Goal: Task Accomplishment & Management: Use online tool/utility

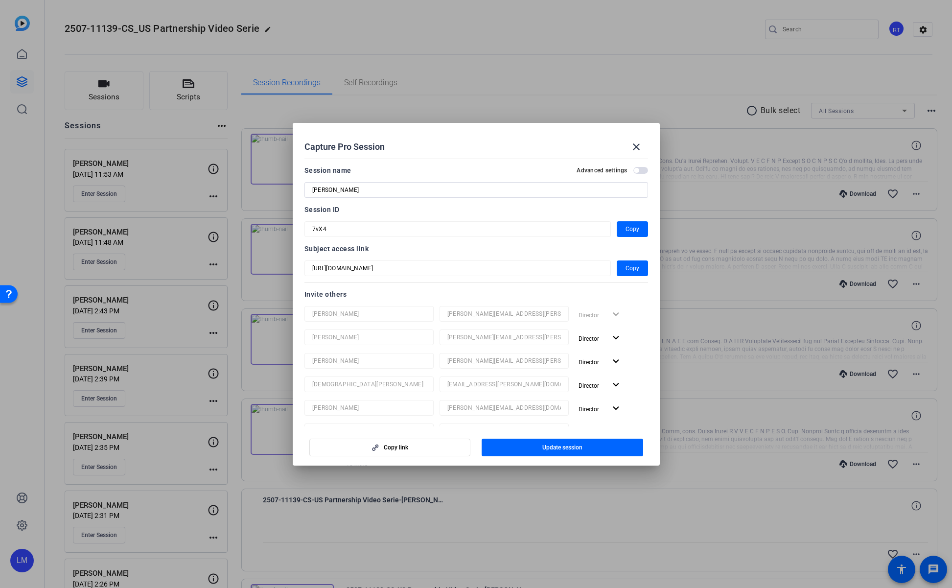
click at [810, 32] on div at bounding box center [476, 294] width 952 height 588
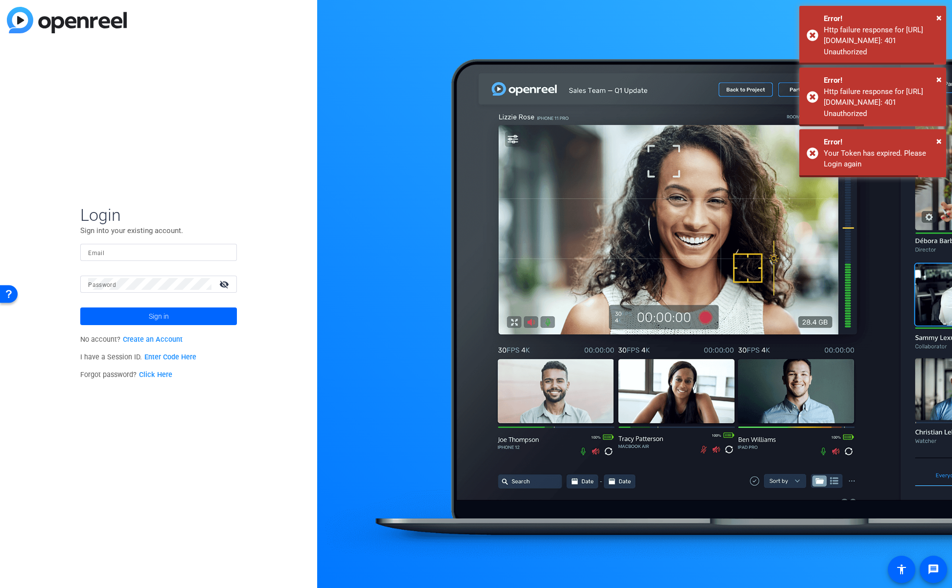
type input "eduardo.moreno@ey.com"
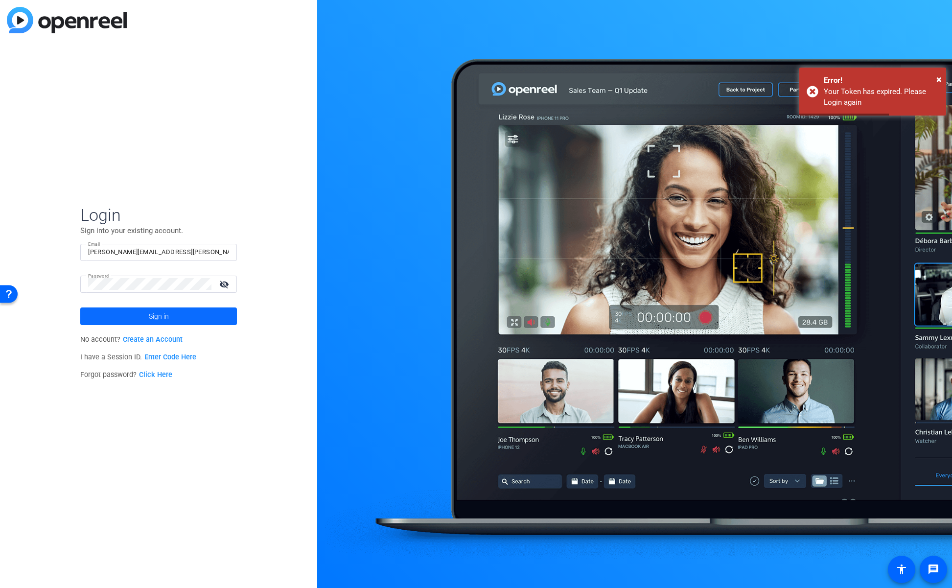
click at [142, 317] on span at bounding box center [158, 315] width 157 height 23
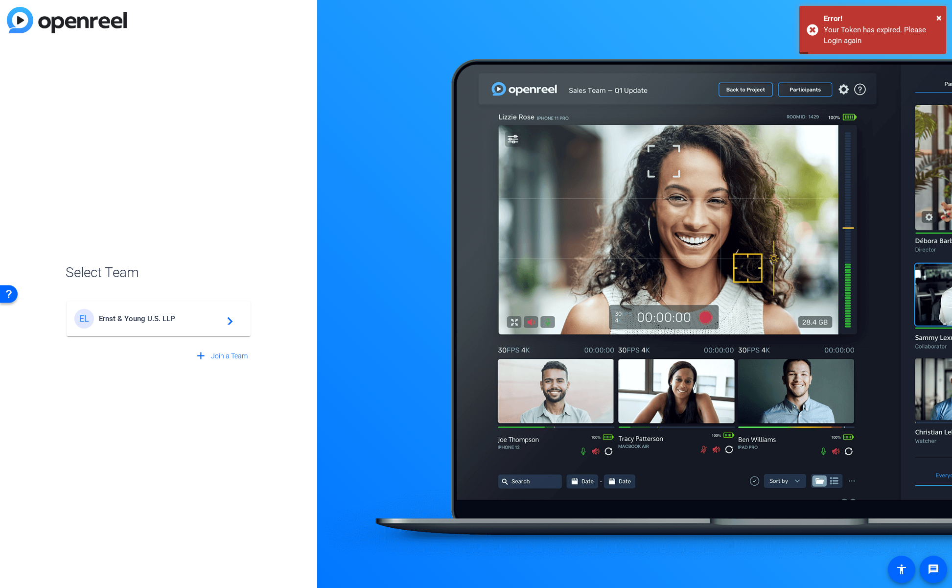
click at [84, 324] on div "EL" at bounding box center [84, 319] width 20 height 20
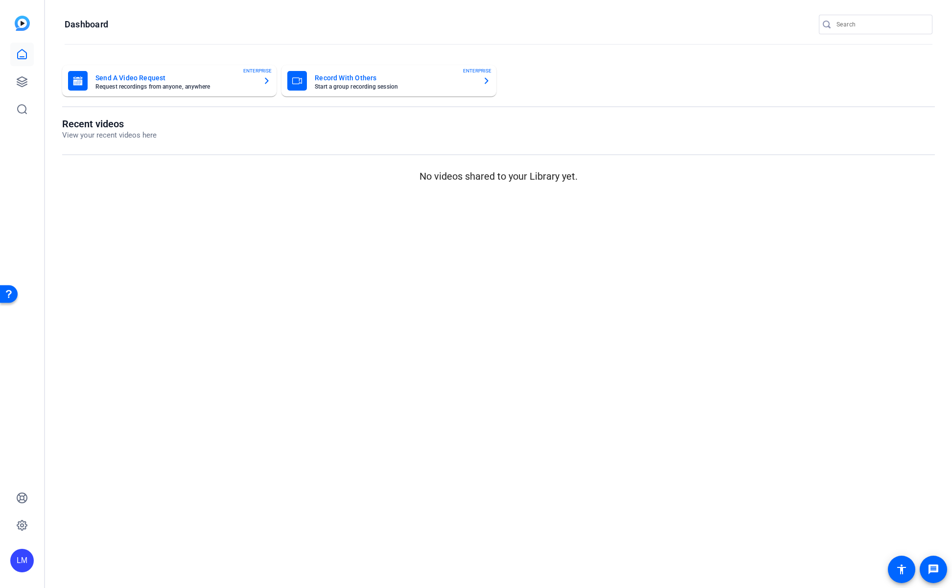
click at [875, 23] on input "Search" at bounding box center [880, 25] width 88 height 12
paste input "2408-62815-CS"
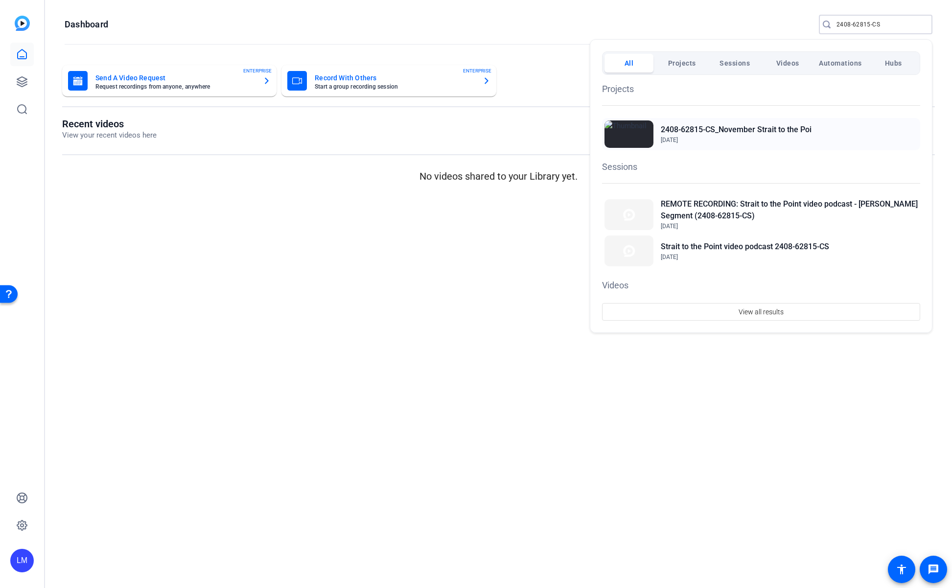
type input "2408-62815-CS"
click at [708, 130] on h2 "2408-62815-CS_November Strait to the Poi" at bounding box center [736, 130] width 151 height 12
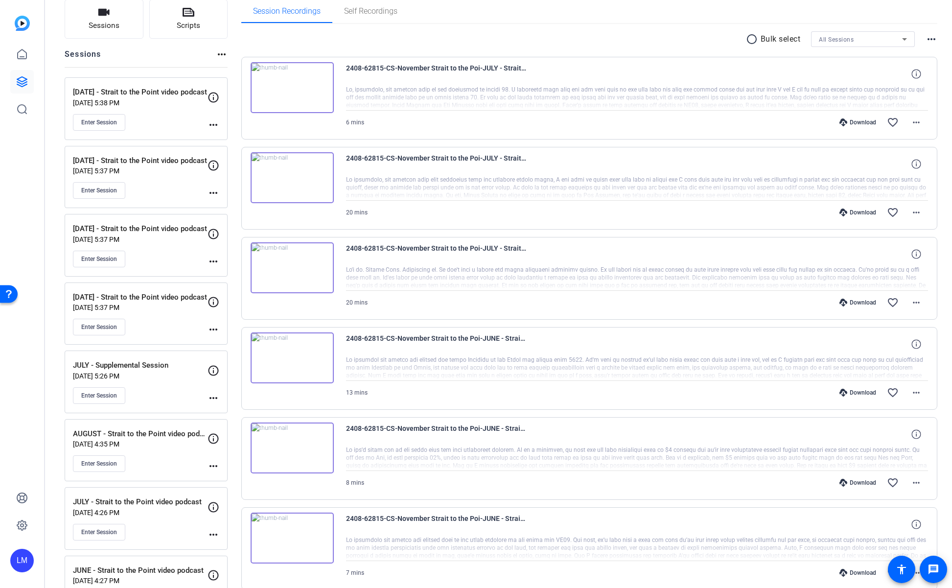
scroll to position [79, 0]
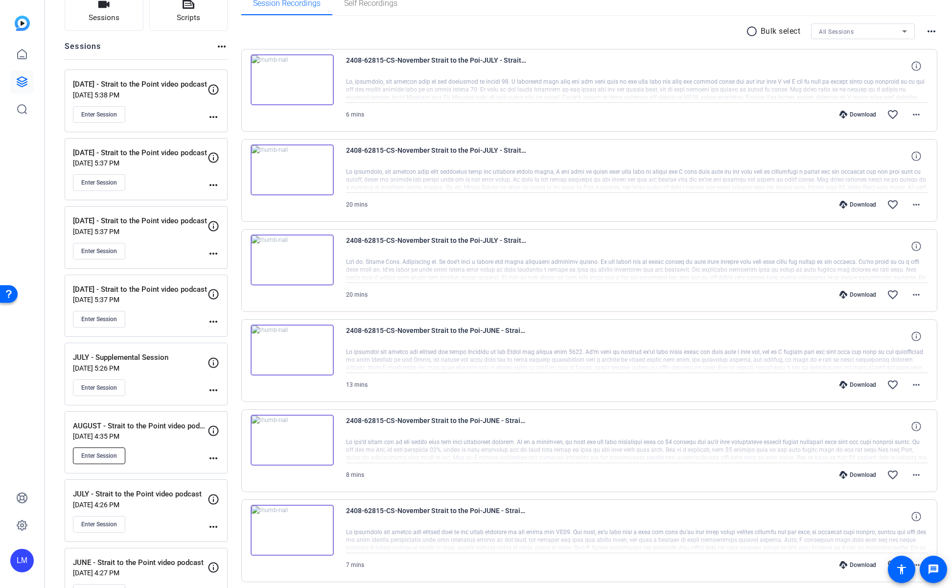
click at [91, 452] on span "Enter Session" at bounding box center [99, 456] width 36 height 8
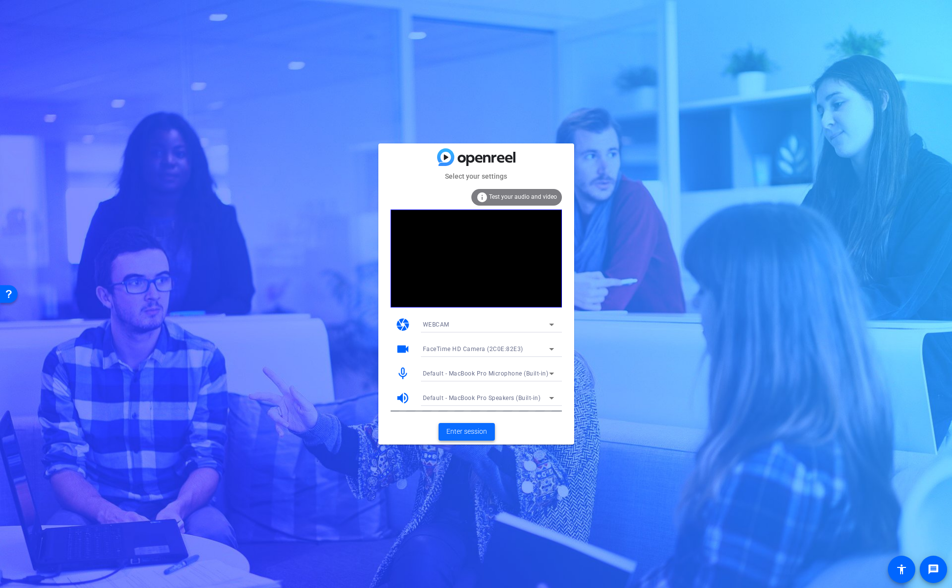
click at [459, 430] on span "Enter session" at bounding box center [466, 431] width 41 height 10
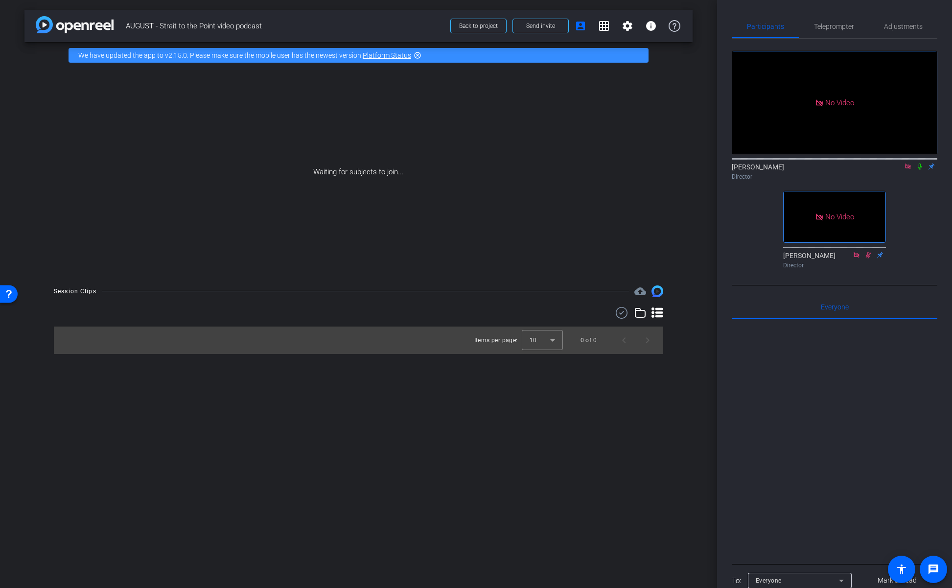
click at [800, 485] on div at bounding box center [835, 440] width 206 height 242
click at [529, 25] on span "Send invite" at bounding box center [540, 26] width 29 height 8
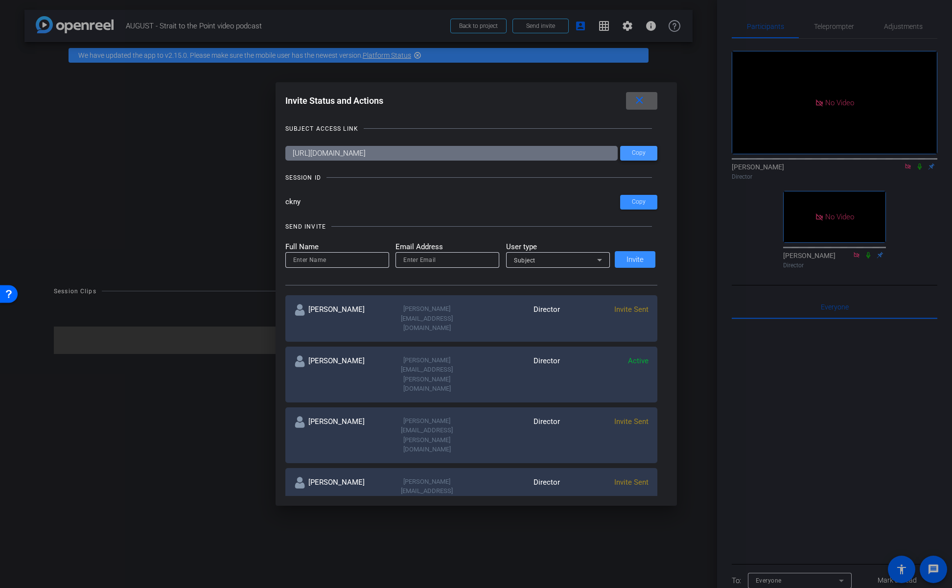
click at [632, 153] on span "Copy" at bounding box center [639, 152] width 14 height 7
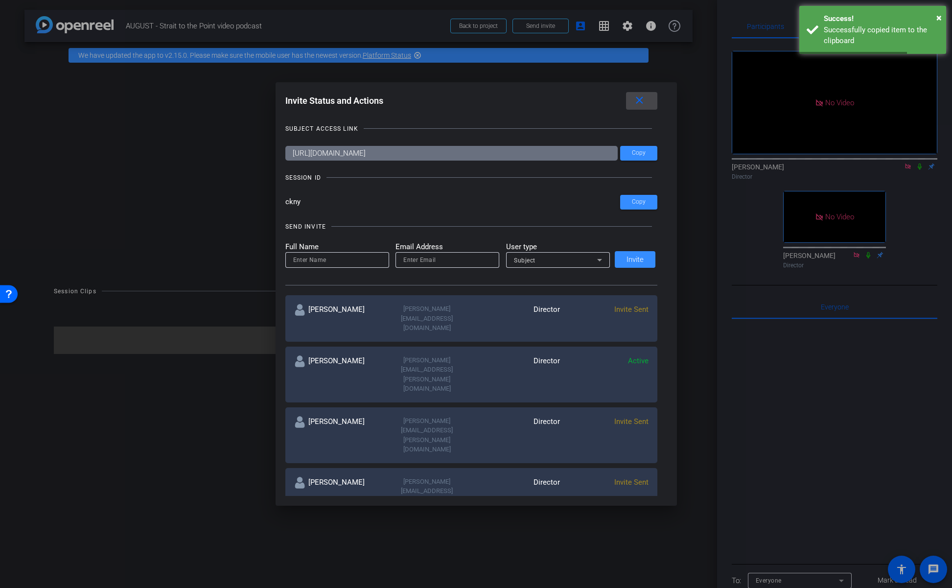
click at [636, 99] on mat-icon "close" at bounding box center [639, 100] width 12 height 12
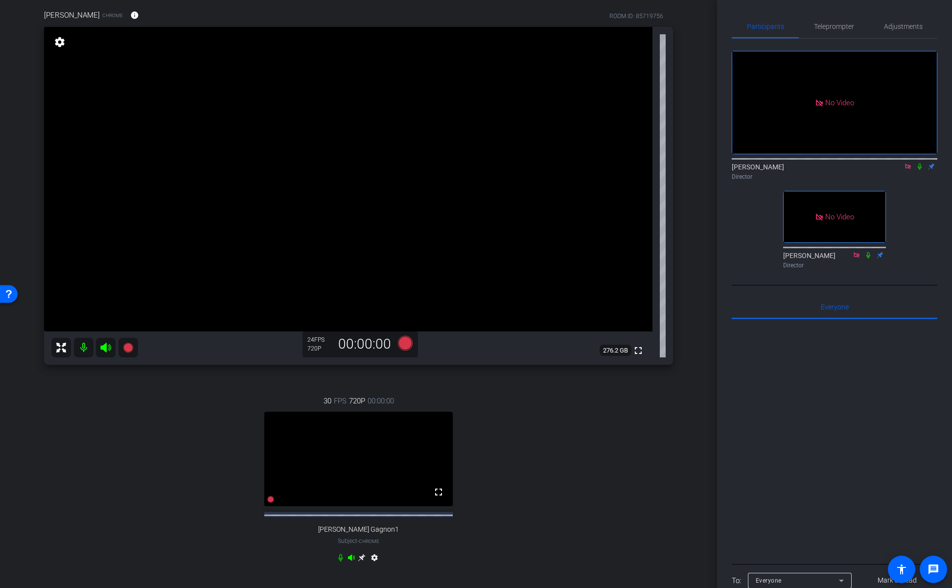
scroll to position [78, 0]
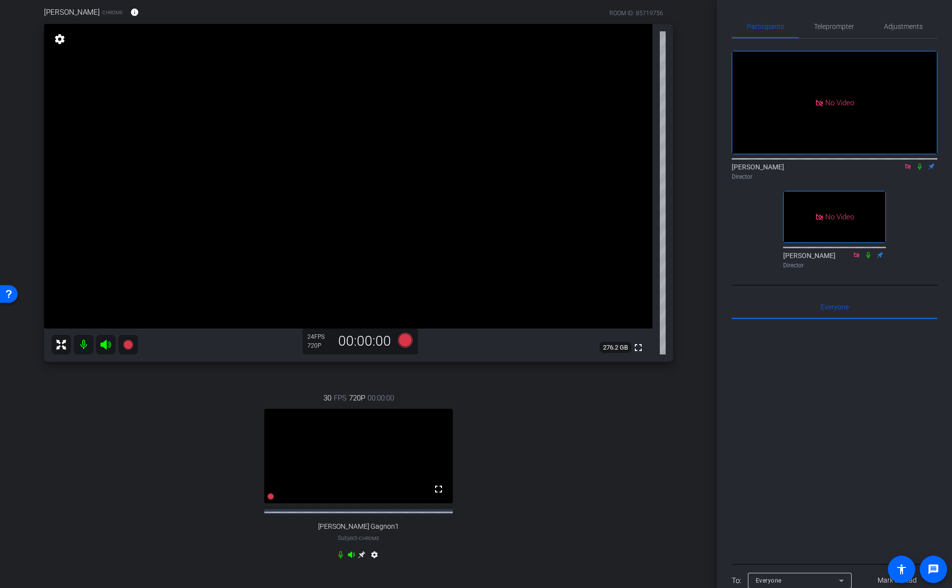
click at [361, 558] on icon at bounding box center [361, 554] width 7 height 7
click at [57, 40] on mat-icon "settings" at bounding box center [60, 39] width 14 height 12
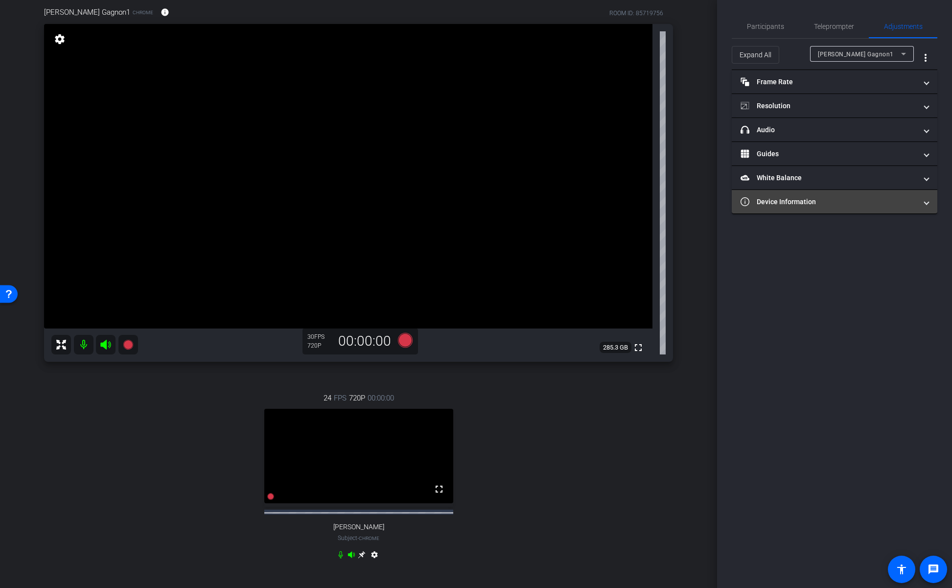
click at [923, 200] on span "Device Information" at bounding box center [833, 202] width 184 height 10
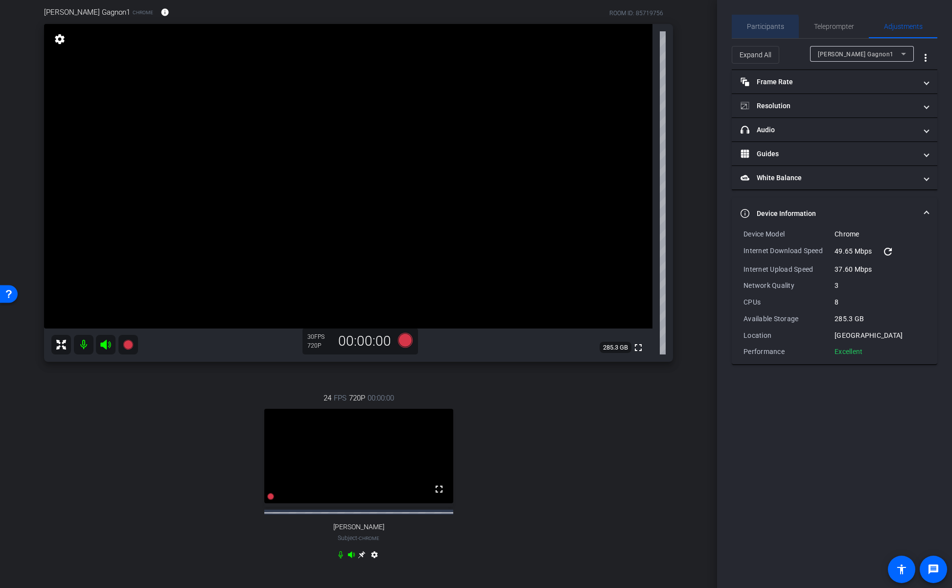
click at [764, 29] on span "Participants" at bounding box center [765, 26] width 37 height 7
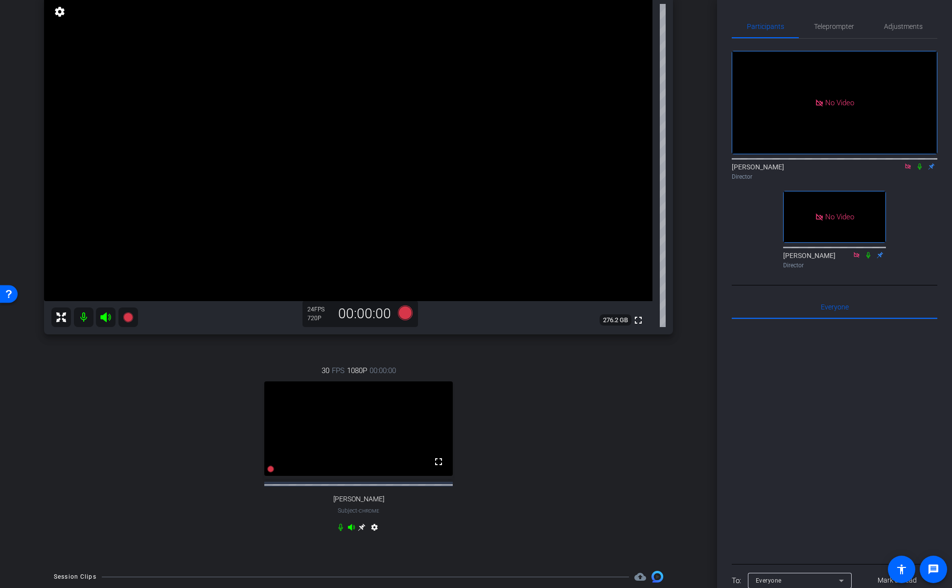
scroll to position [165, 0]
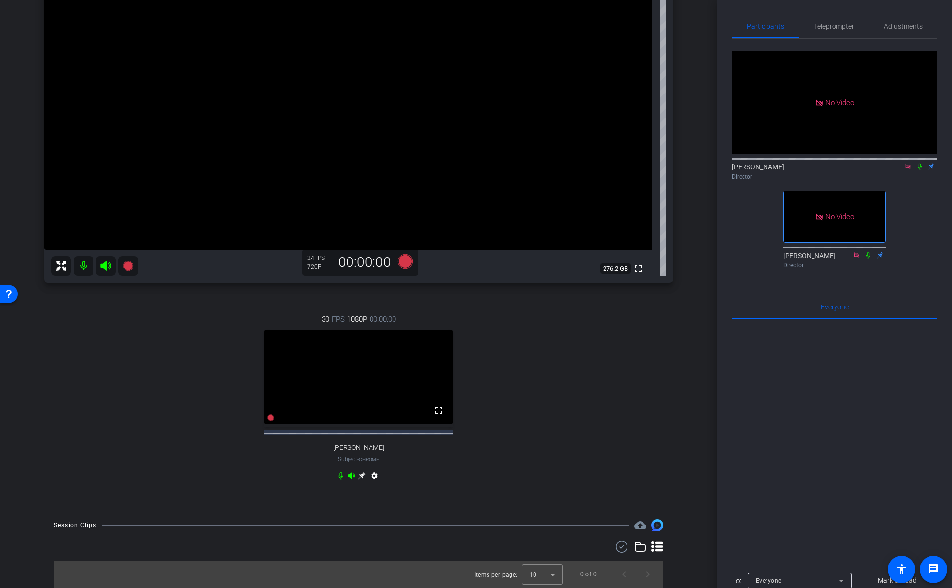
click at [363, 474] on icon at bounding box center [361, 475] width 7 height 7
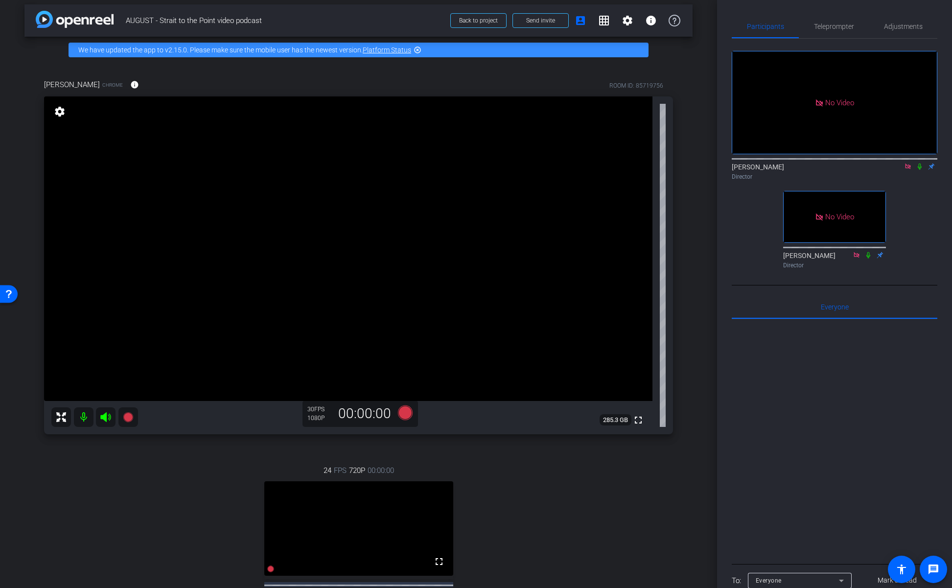
scroll to position [4, 0]
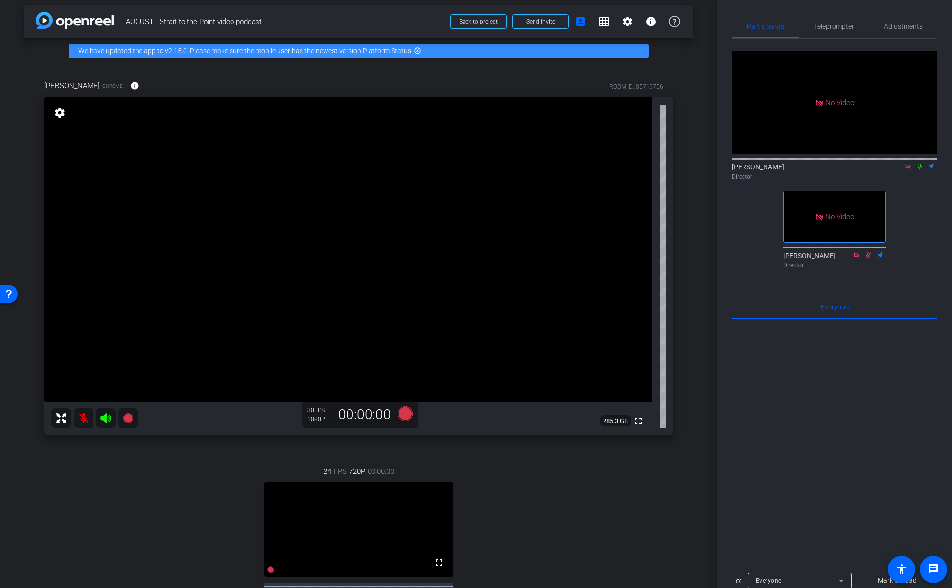
click at [920, 163] on icon at bounding box center [920, 166] width 4 height 6
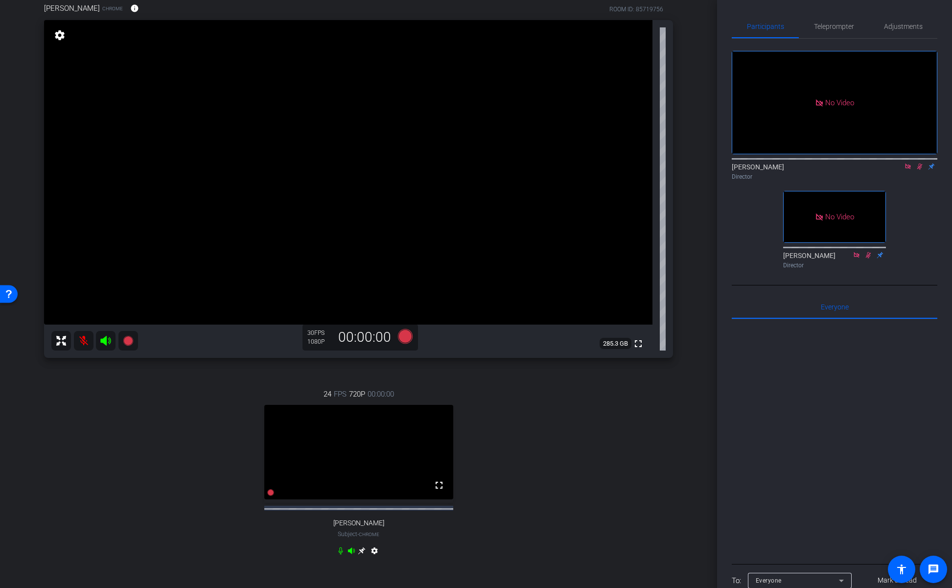
scroll to position [165, 0]
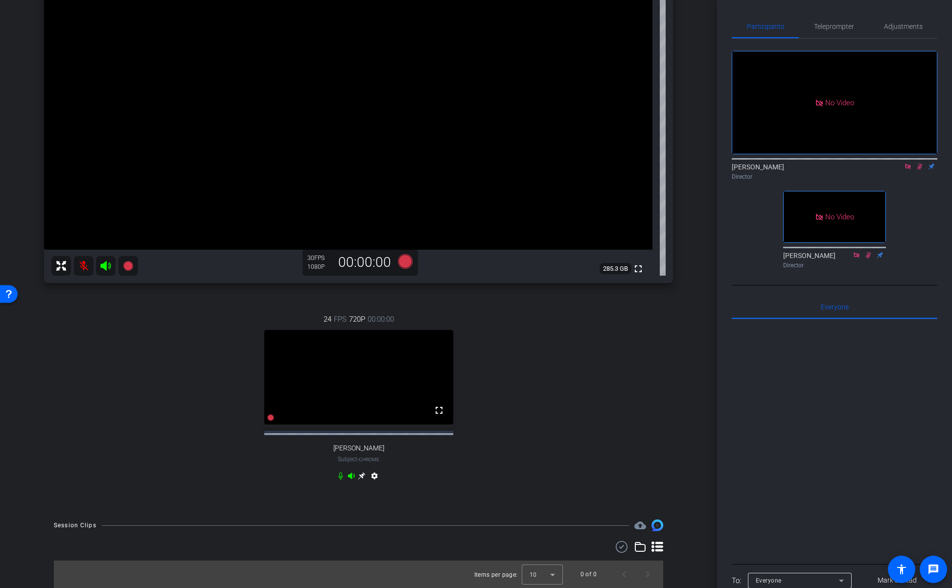
click at [88, 327] on div "24 FPS 720P 00:00:00 fullscreen Andrew Penziner Subject - Chrome settings" at bounding box center [358, 399] width 629 height 202
click at [104, 260] on icon at bounding box center [106, 266] width 12 height 12
click at [922, 163] on icon at bounding box center [920, 166] width 8 height 7
click at [108, 403] on div "24 FPS 720P 00:00:00 fullscreen Andrew Penziner Subject - Chrome settings" at bounding box center [358, 399] width 629 height 202
click at [921, 163] on icon at bounding box center [920, 166] width 4 height 6
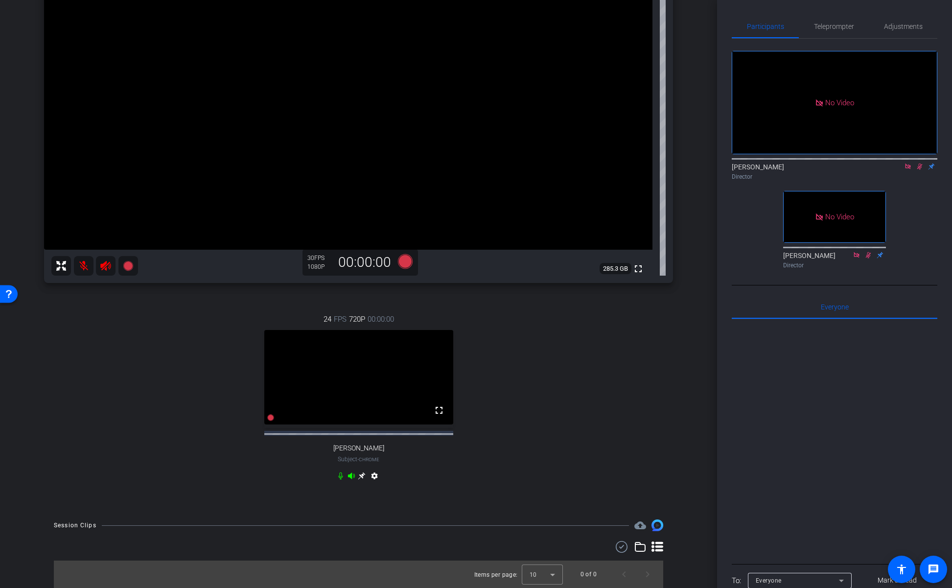
click at [182, 336] on div "24 FPS 720P 00:00:00 fullscreen Andrew Penziner Subject - Chrome settings" at bounding box center [358, 399] width 629 height 202
click at [105, 263] on mat-icon at bounding box center [106, 266] width 20 height 20
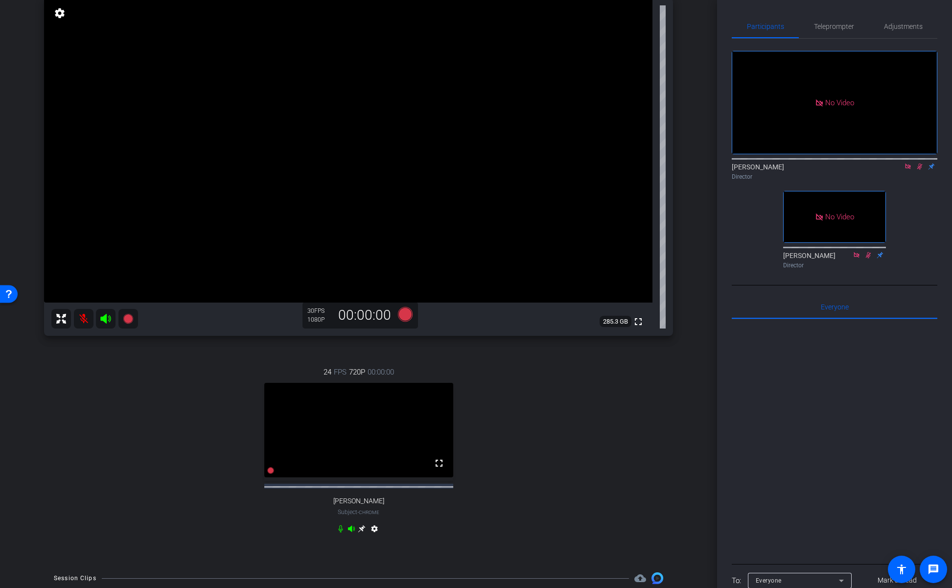
scroll to position [98, 0]
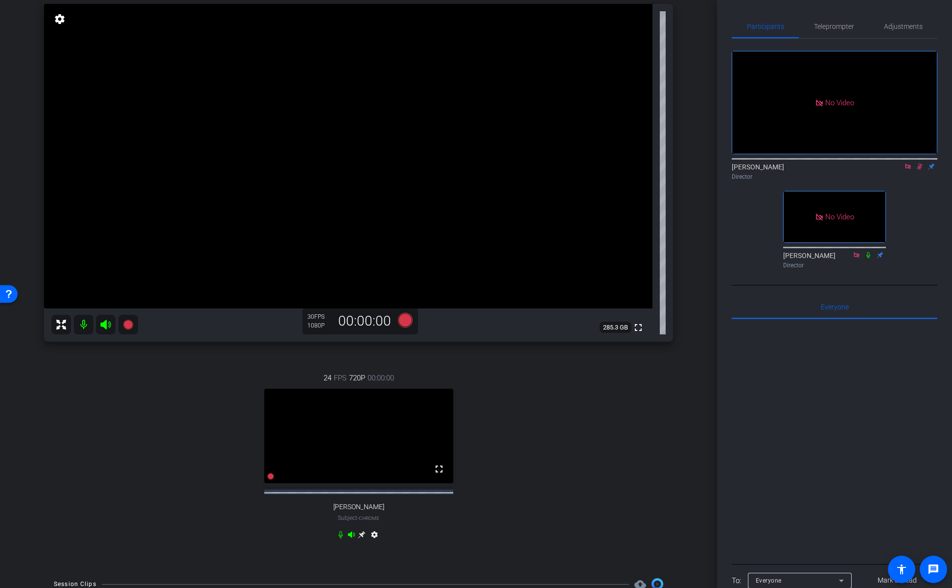
click at [919, 163] on icon at bounding box center [920, 166] width 8 height 7
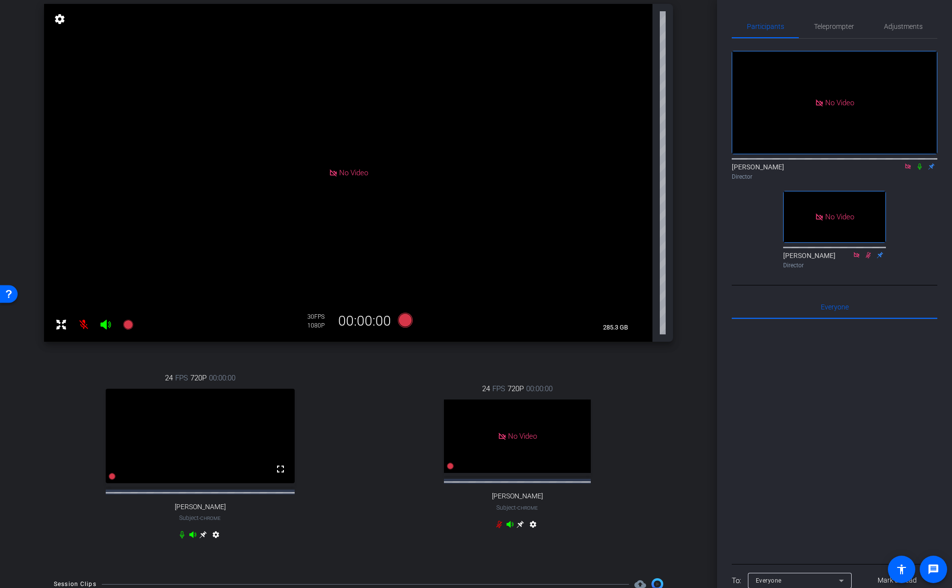
click at [919, 163] on icon at bounding box center [920, 166] width 8 height 7
click at [205, 538] on icon at bounding box center [203, 534] width 7 height 7
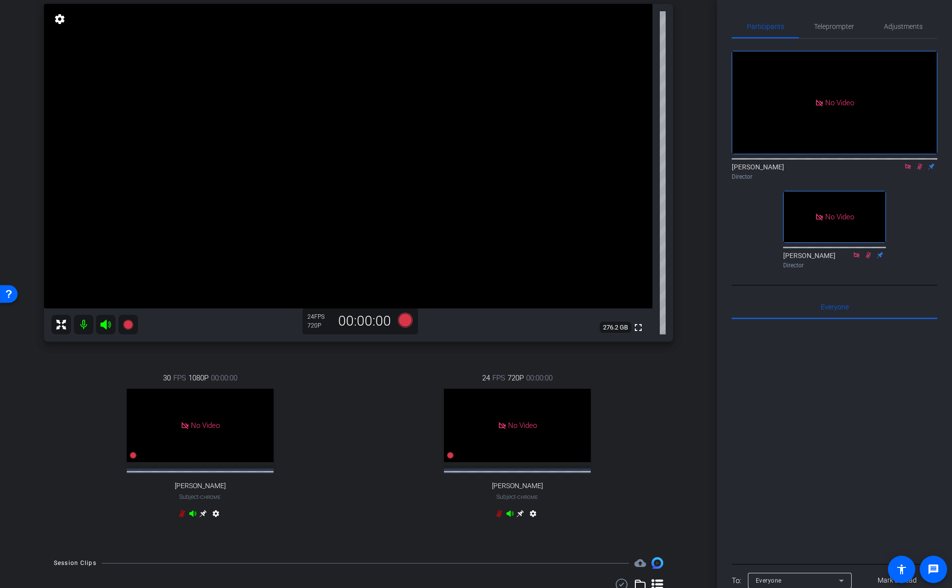
click at [201, 510] on icon at bounding box center [203, 513] width 8 height 8
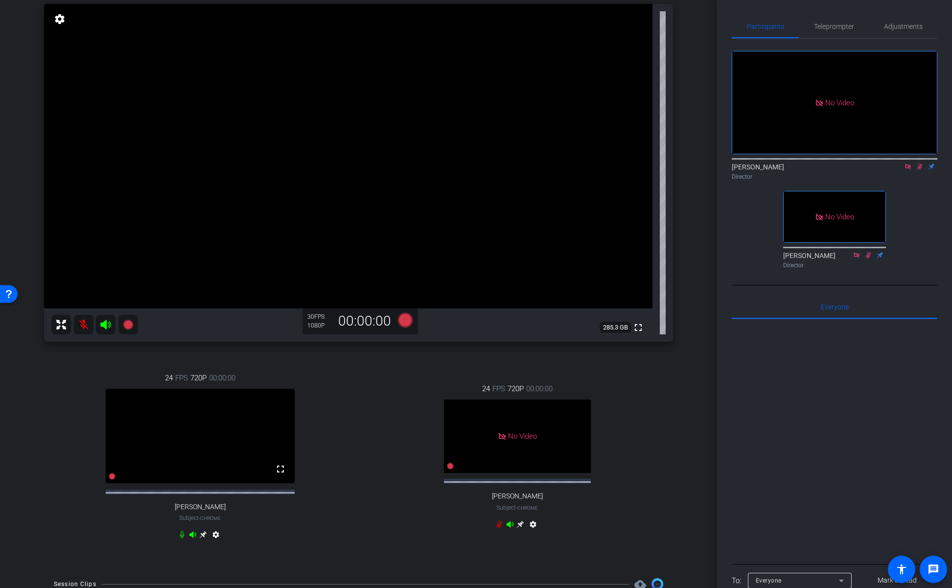
click at [78, 326] on mat-icon at bounding box center [84, 325] width 20 height 20
click at [918, 163] on icon at bounding box center [920, 166] width 8 height 7
click at [47, 393] on div "24 FPS 720P 00:00:00 fullscreen Andrew Penziner Subject - Chrome settings" at bounding box center [200, 457] width 312 height 202
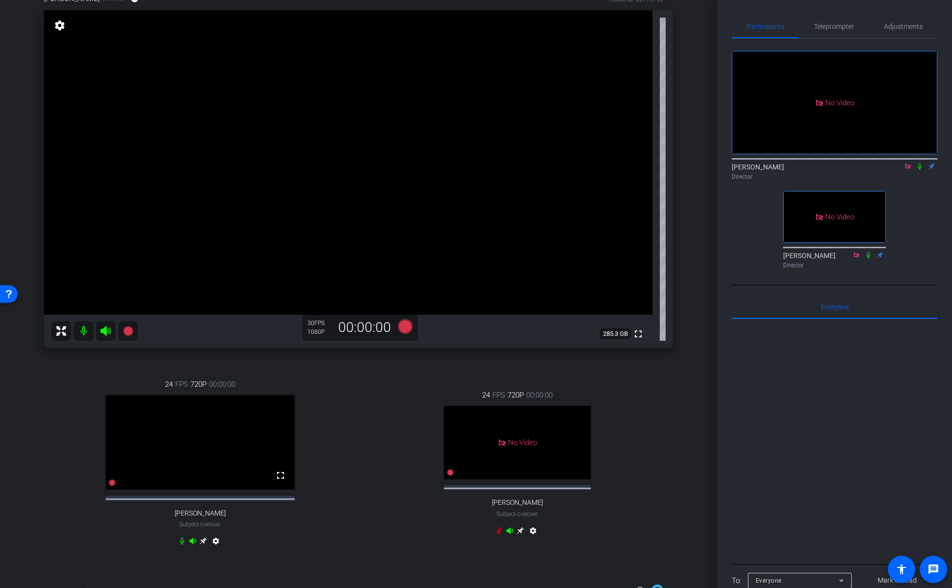
scroll to position [82, 0]
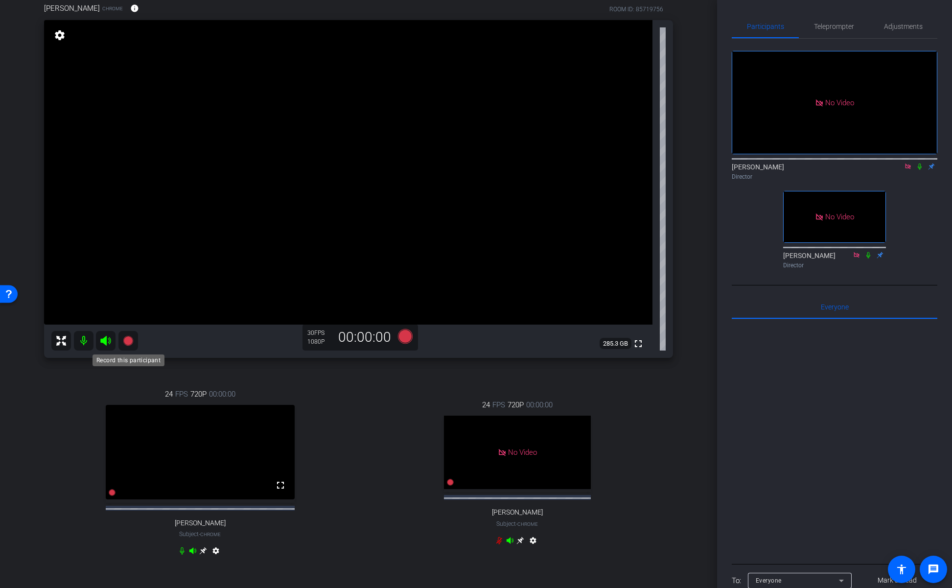
click at [125, 341] on icon at bounding box center [128, 341] width 10 height 10
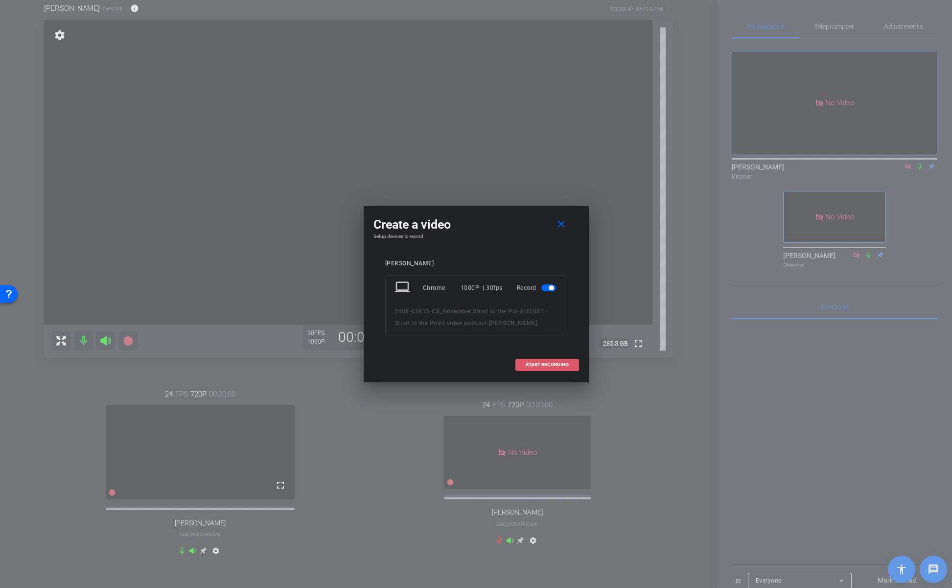
click at [544, 362] on span "START RECORDING" at bounding box center [547, 364] width 43 height 5
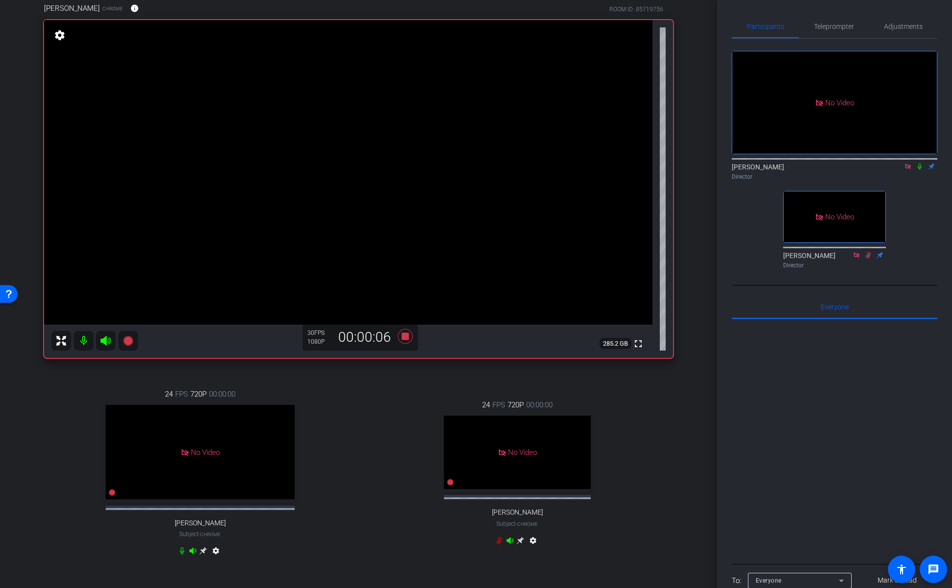
click at [921, 163] on icon at bounding box center [920, 166] width 8 height 7
drag, startPoint x: 919, startPoint y: 136, endPoint x: 915, endPoint y: 189, distance: 53.5
click at [915, 188] on div "No Video Lalo Moreno Director No Video Hakim Kabbaj Director" at bounding box center [835, 156] width 206 height 234
click at [181, 555] on icon at bounding box center [182, 551] width 8 height 8
click at [919, 163] on icon at bounding box center [920, 166] width 8 height 7
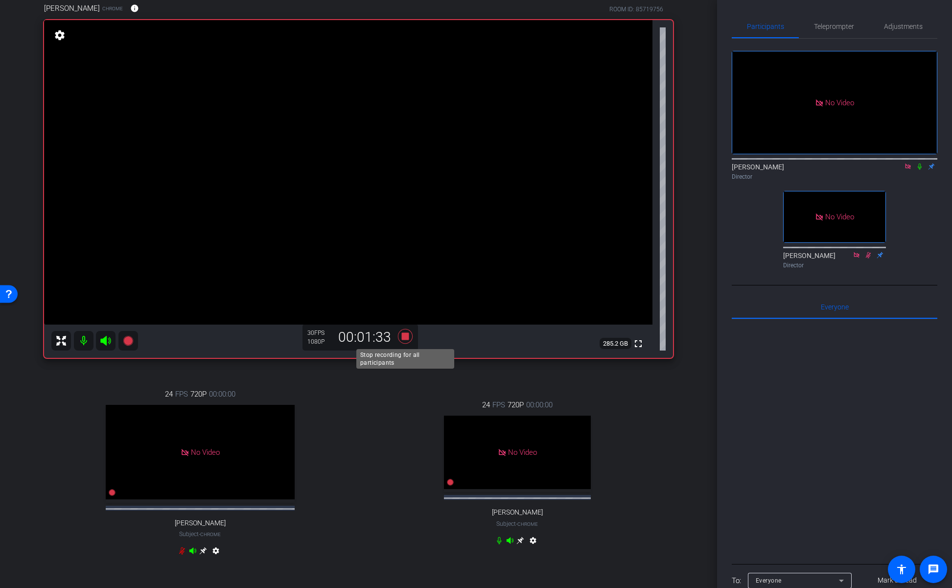
click at [403, 341] on icon at bounding box center [405, 336] width 23 height 18
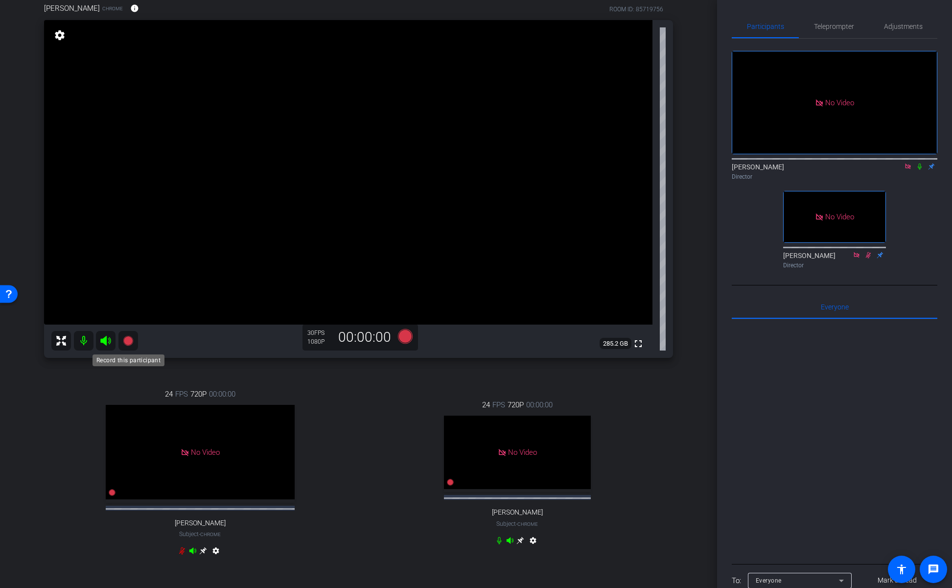
click at [128, 342] on icon at bounding box center [128, 341] width 10 height 10
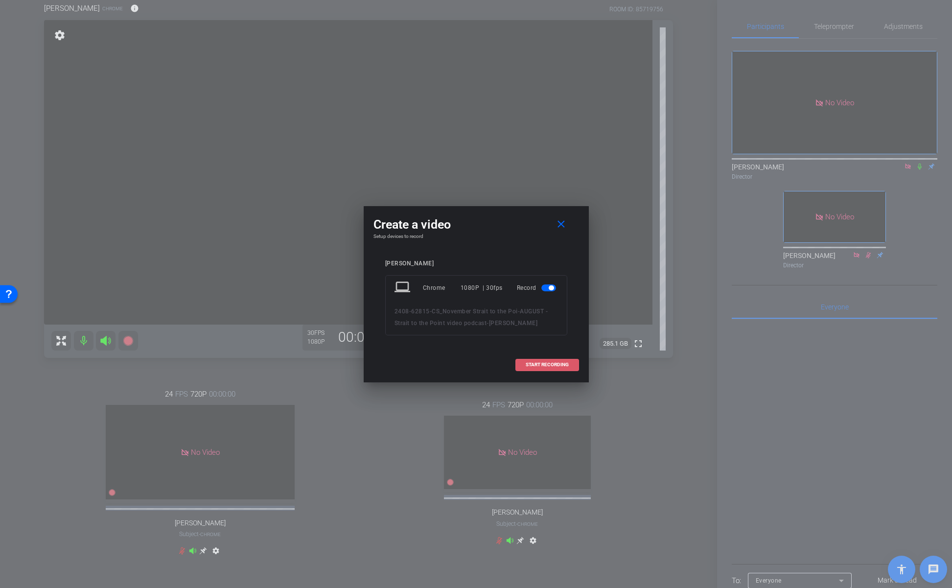
click at [547, 363] on span "START RECORDING" at bounding box center [547, 364] width 43 height 5
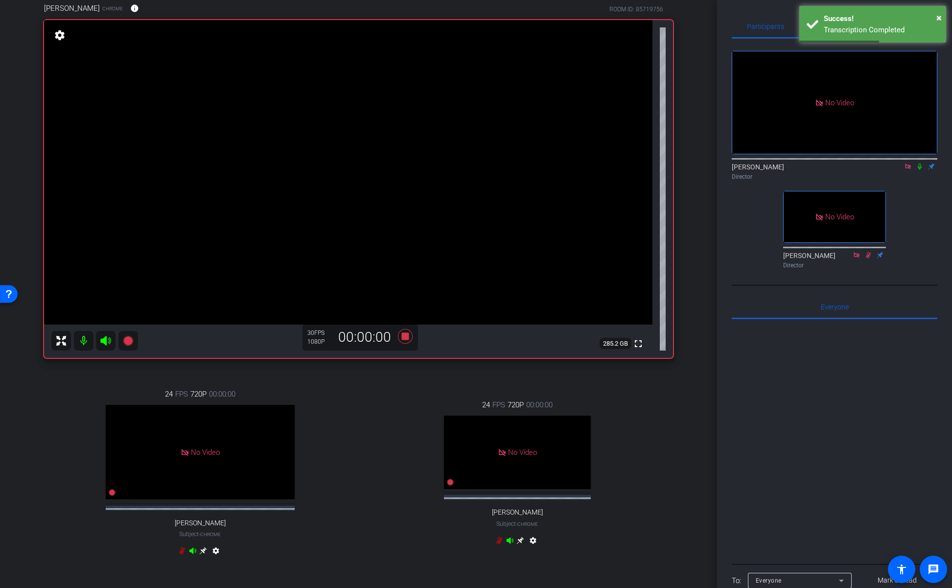
click at [920, 163] on icon at bounding box center [920, 166] width 8 height 7
click at [917, 163] on icon at bounding box center [920, 166] width 8 height 7
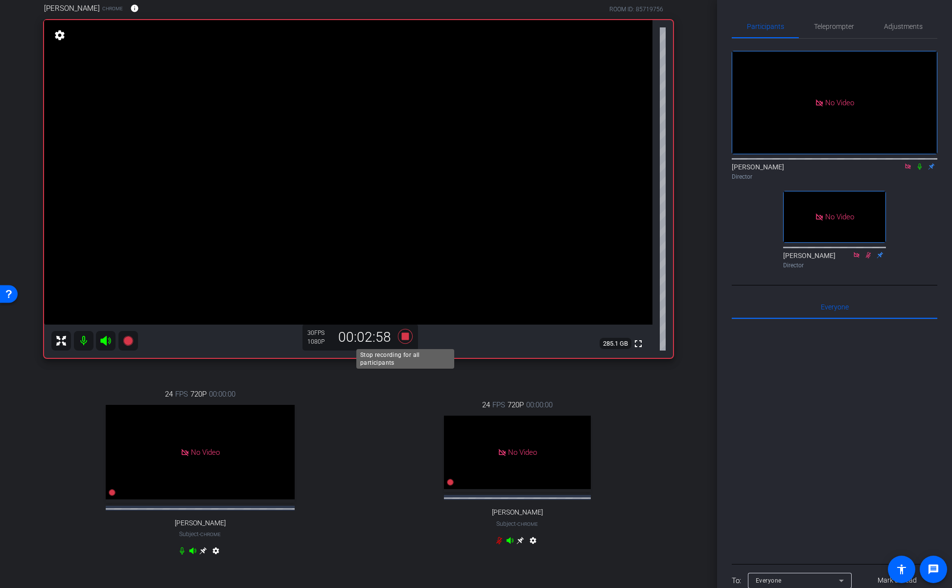
click at [403, 334] on icon at bounding box center [404, 336] width 15 height 15
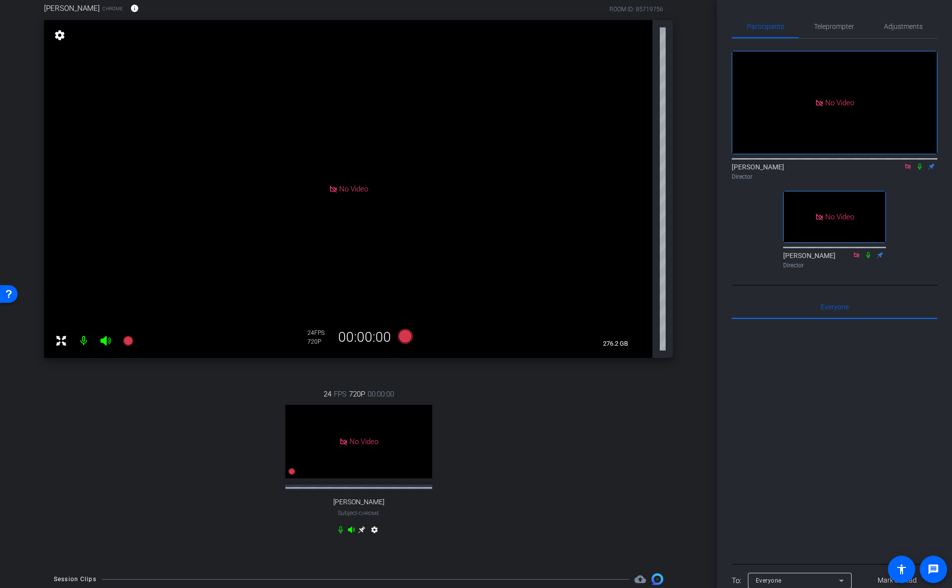
scroll to position [0, 0]
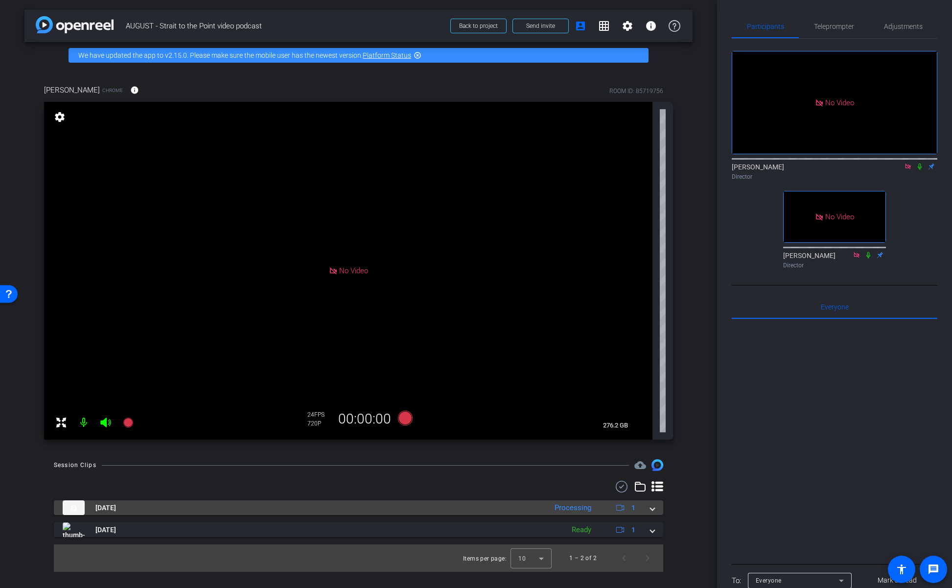
click at [650, 508] on span at bounding box center [652, 508] width 4 height 10
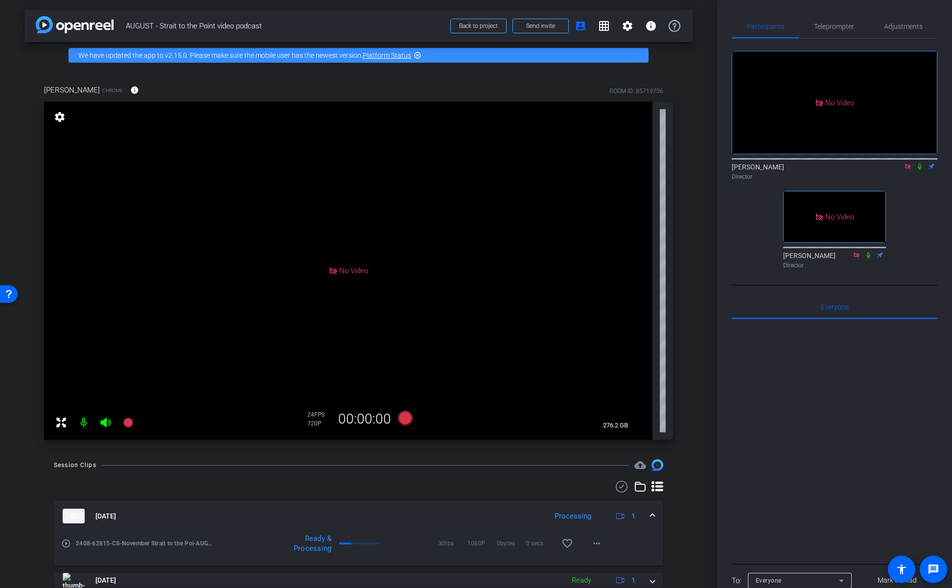
scroll to position [34, 0]
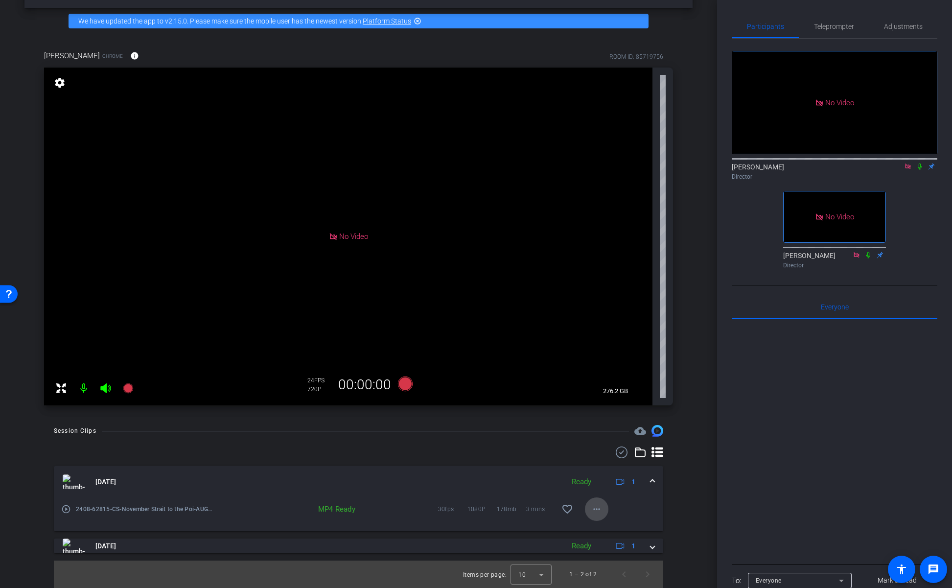
click at [596, 505] on mat-icon "more_horiz" at bounding box center [597, 509] width 12 height 12
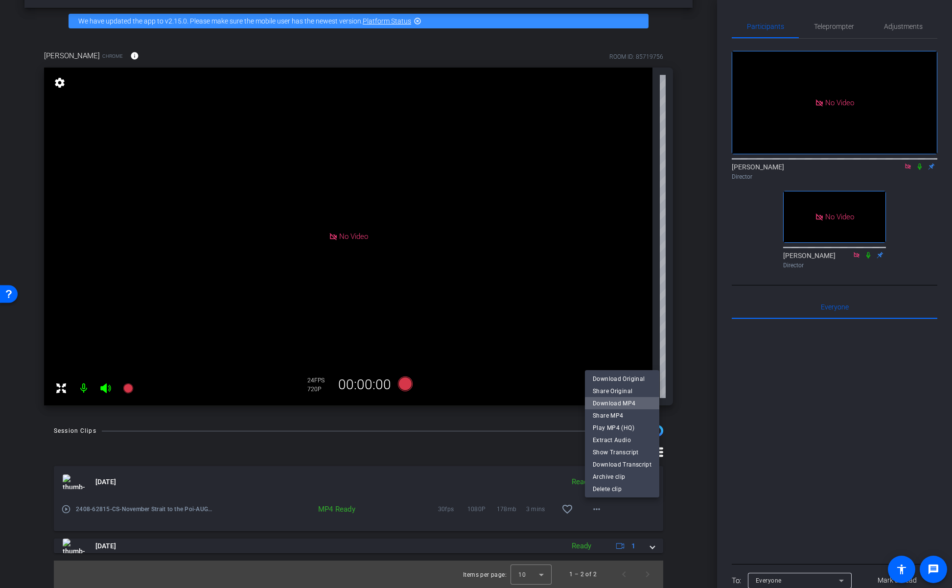
click at [627, 405] on span "Download MP4" at bounding box center [622, 403] width 59 height 12
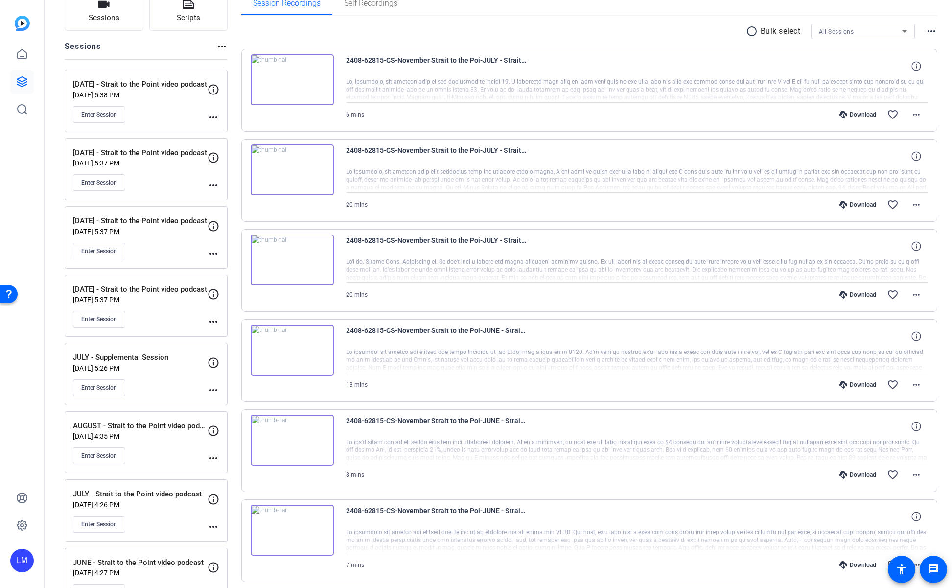
scroll to position [79, 0]
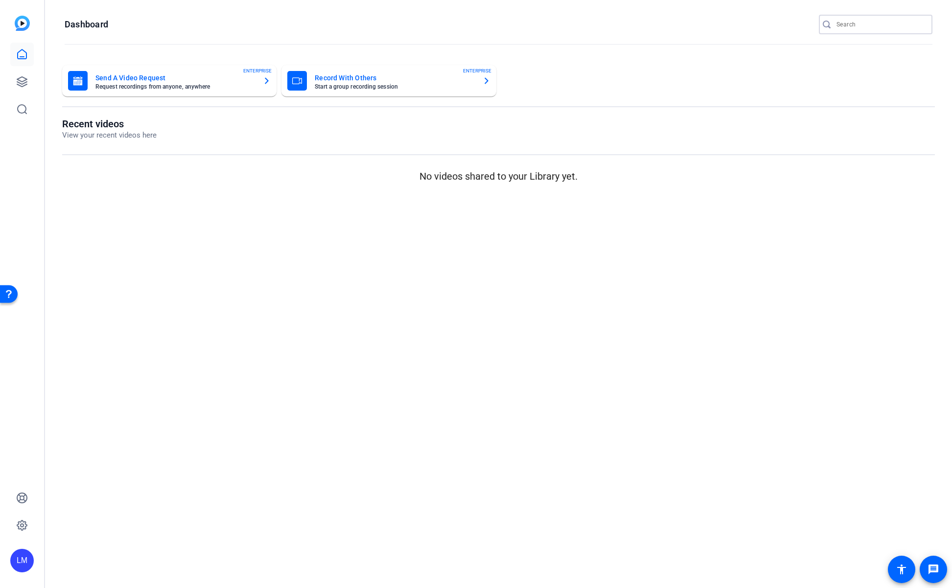
click at [874, 25] on input "Search" at bounding box center [880, 25] width 88 height 12
paste input "2507-11139-CS"
type input "2507-11139-CS"
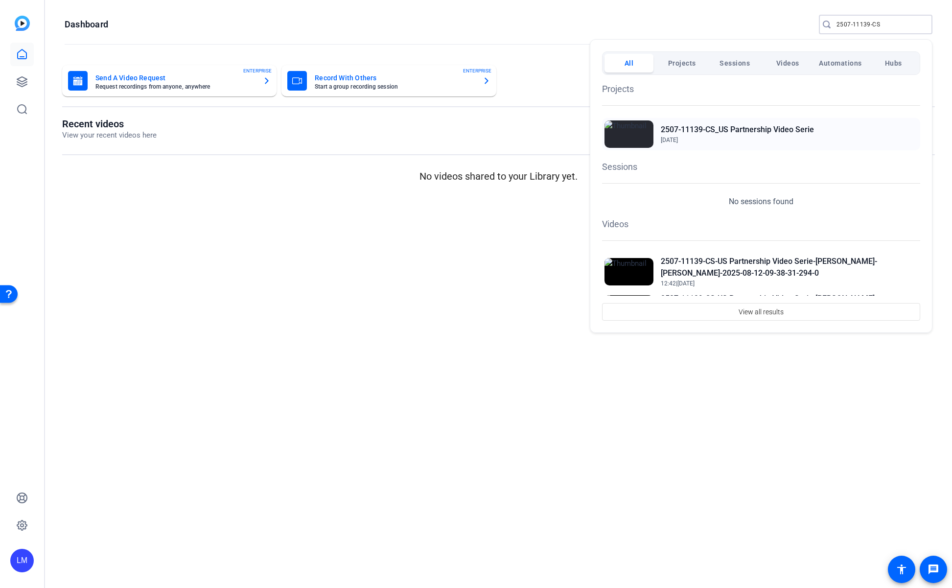
click at [767, 128] on h2 "2507-11139-CS_US Partnership Video Serie" at bounding box center [737, 130] width 153 height 12
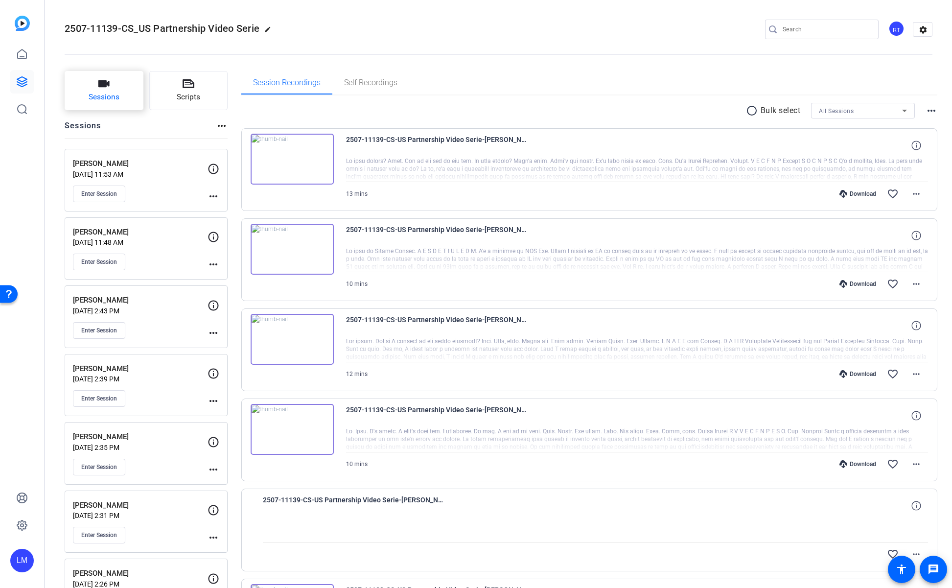
click at [116, 88] on button "Sessions" at bounding box center [104, 90] width 79 height 39
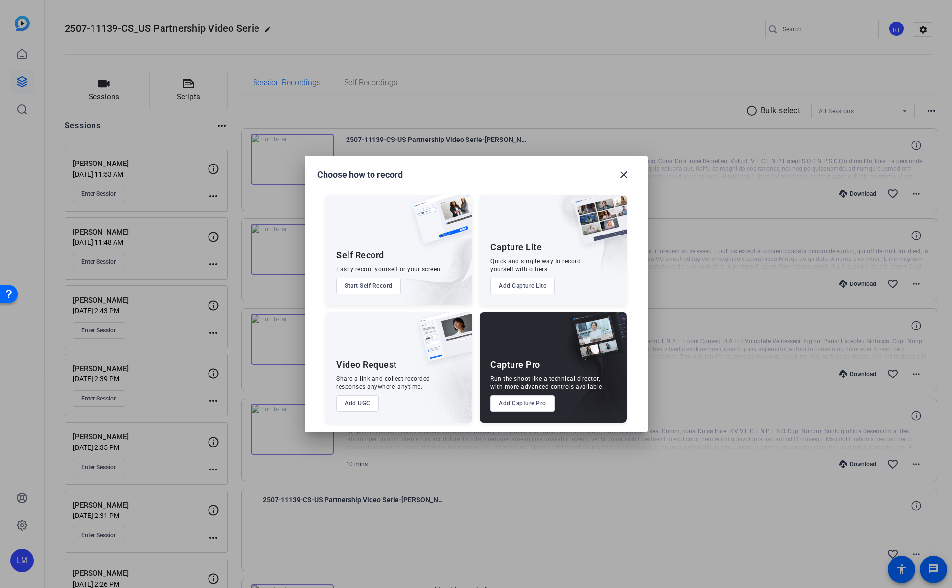
click at [522, 391] on div "Capture Pro Run the shoot like a technical director, with more advanced control…" at bounding box center [553, 367] width 147 height 110
click at [518, 401] on button "Add Capture Pro" at bounding box center [522, 403] width 64 height 17
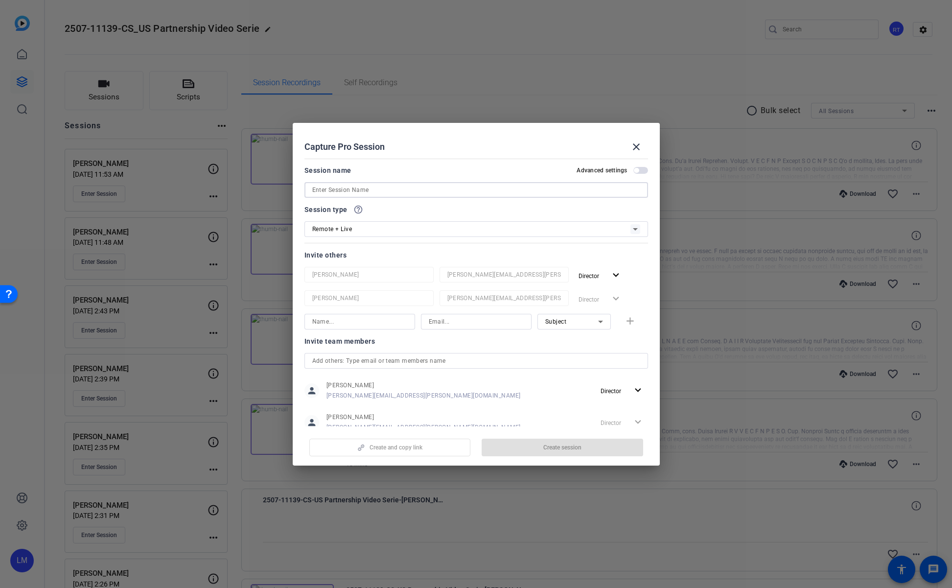
click at [418, 191] on input at bounding box center [476, 190] width 328 height 12
type input "Ryan Berry"
click at [396, 230] on div "Remote + Live" at bounding box center [471, 229] width 318 height 12
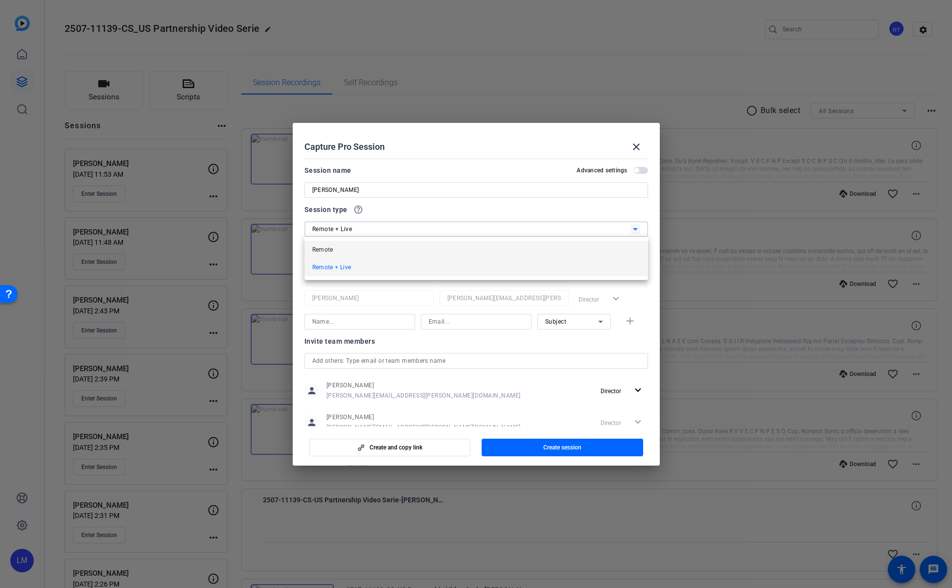
click at [385, 245] on mat-option "Remote" at bounding box center [476, 250] width 344 height 18
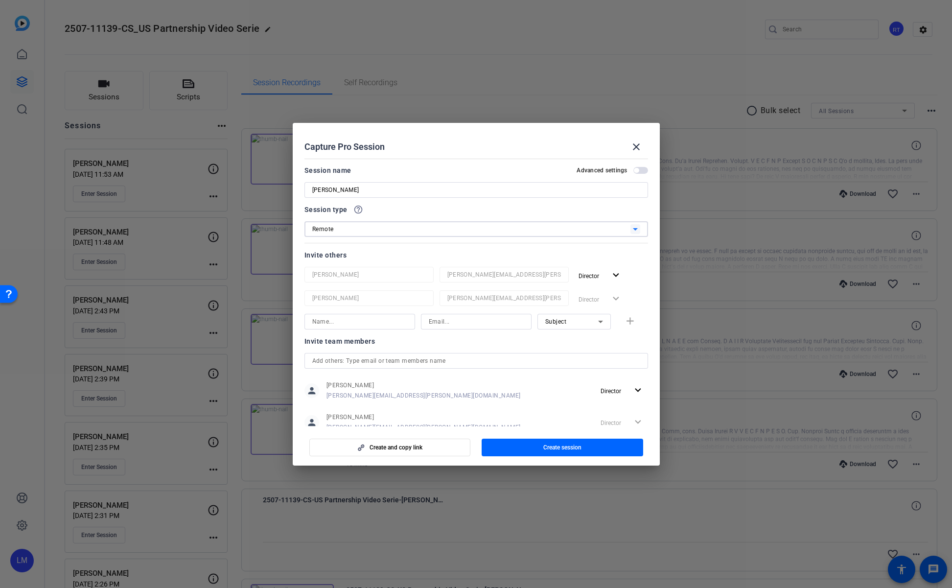
click at [447, 363] on input "text" at bounding box center [476, 361] width 328 height 12
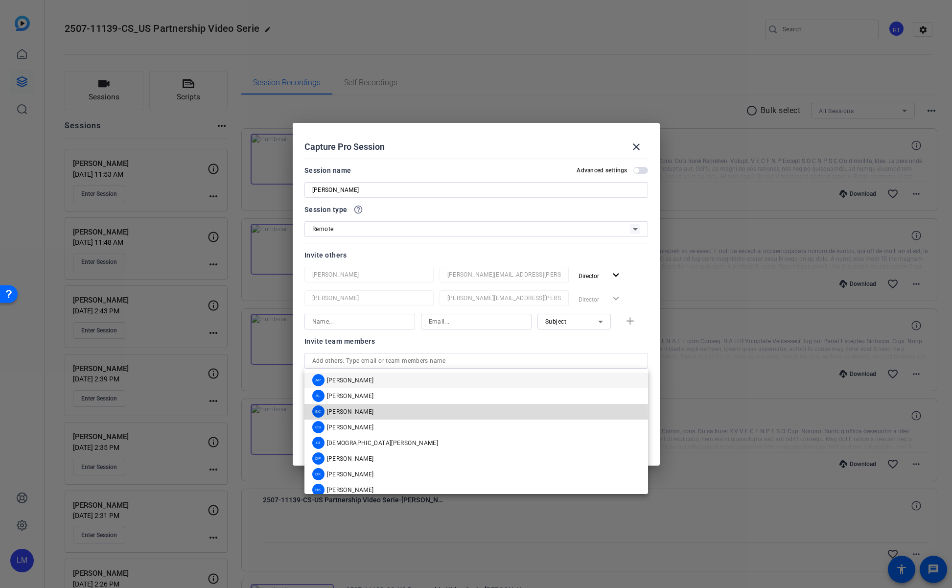
click at [425, 415] on mat-option "BC Brian Camarao" at bounding box center [476, 412] width 344 height 16
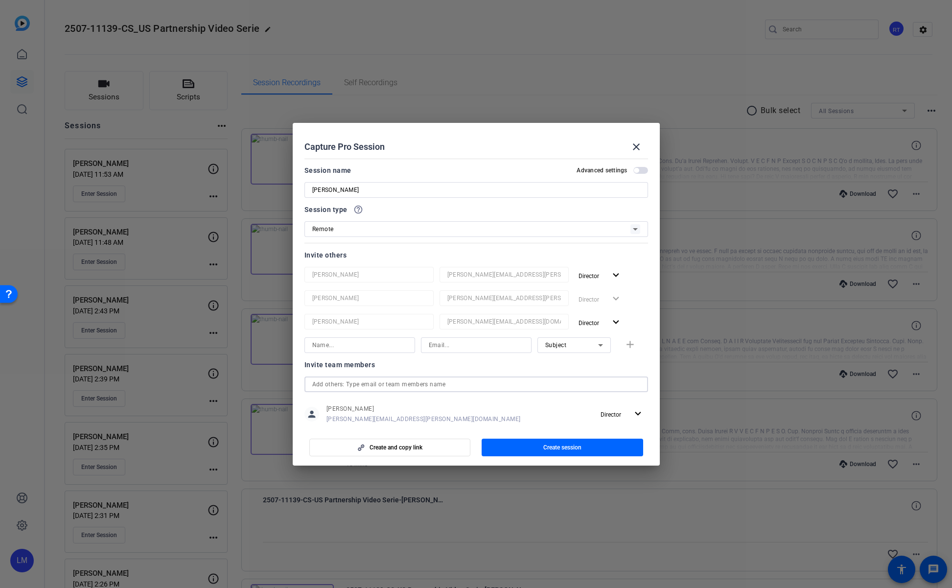
click at [445, 387] on input "text" at bounding box center [476, 384] width 328 height 12
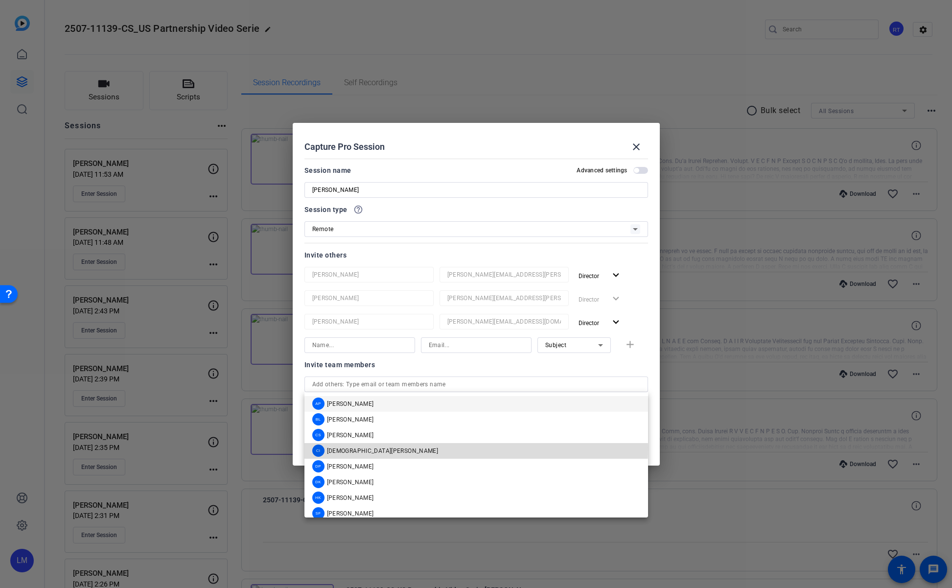
click at [410, 447] on mat-option "CI Christian Ilanos" at bounding box center [476, 451] width 344 height 16
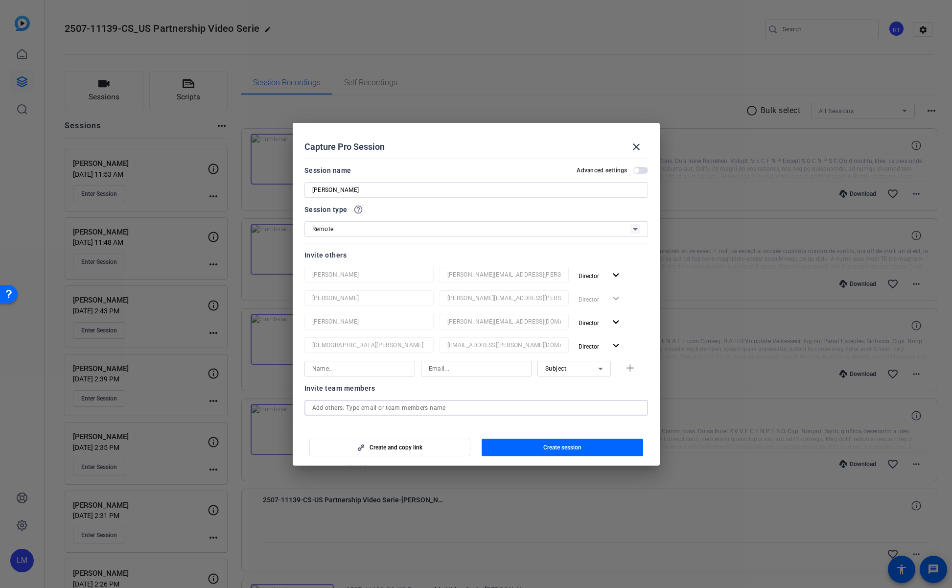
click at [437, 409] on input "text" at bounding box center [476, 408] width 328 height 12
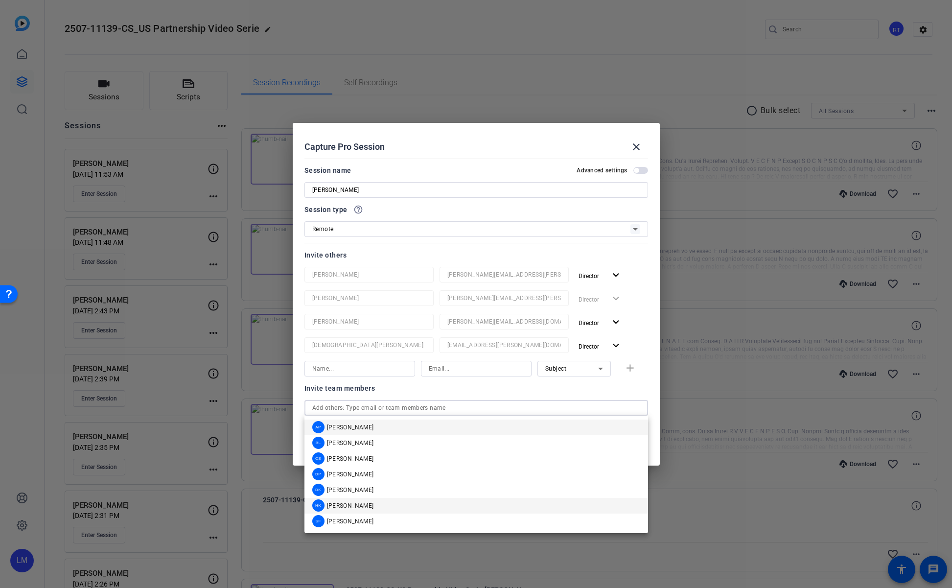
click at [405, 505] on mat-option "HK Hakim Kabbaj" at bounding box center [476, 506] width 344 height 16
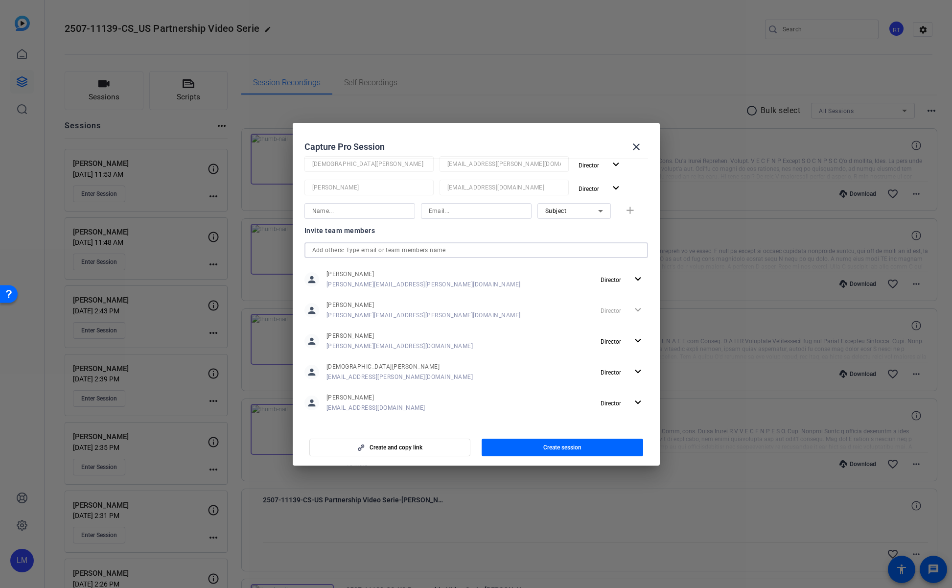
scroll to position [190, 0]
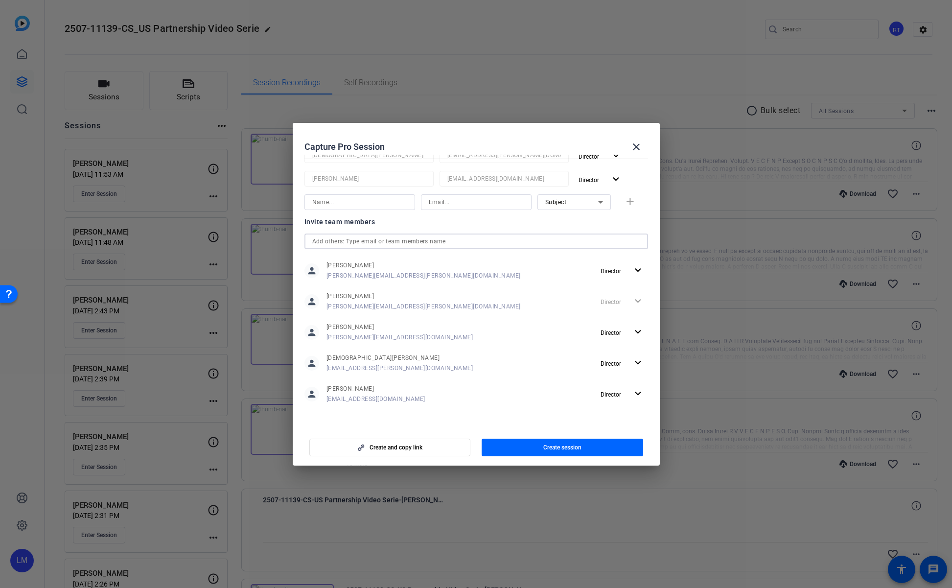
click at [466, 243] on input "text" at bounding box center [476, 241] width 328 height 12
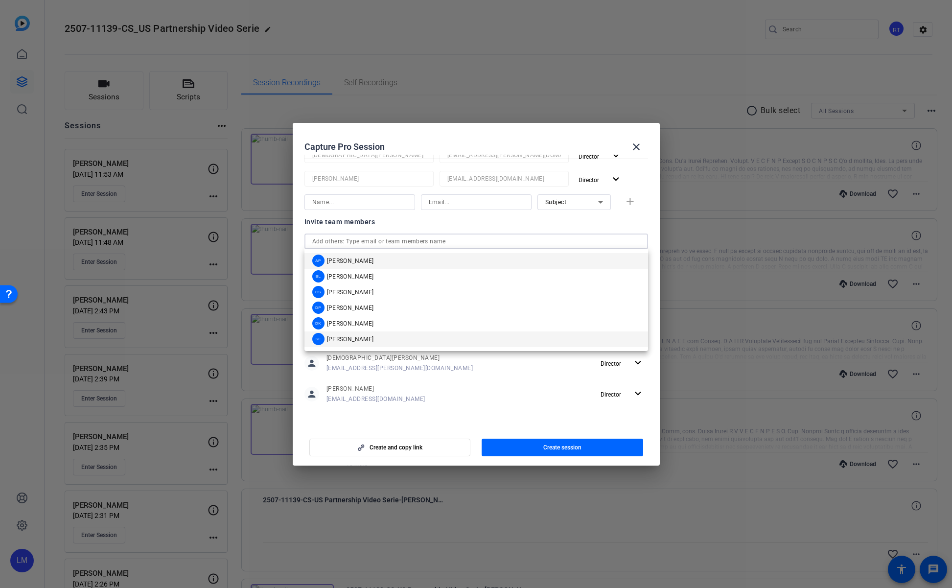
click at [433, 335] on mat-option "SF Shannon Feiszli" at bounding box center [476, 339] width 344 height 16
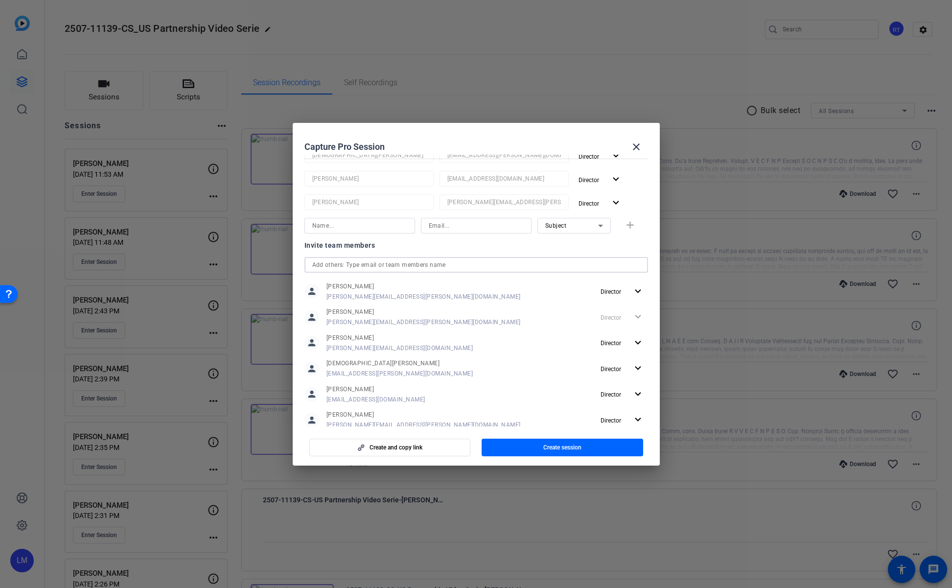
scroll to position [0, 0]
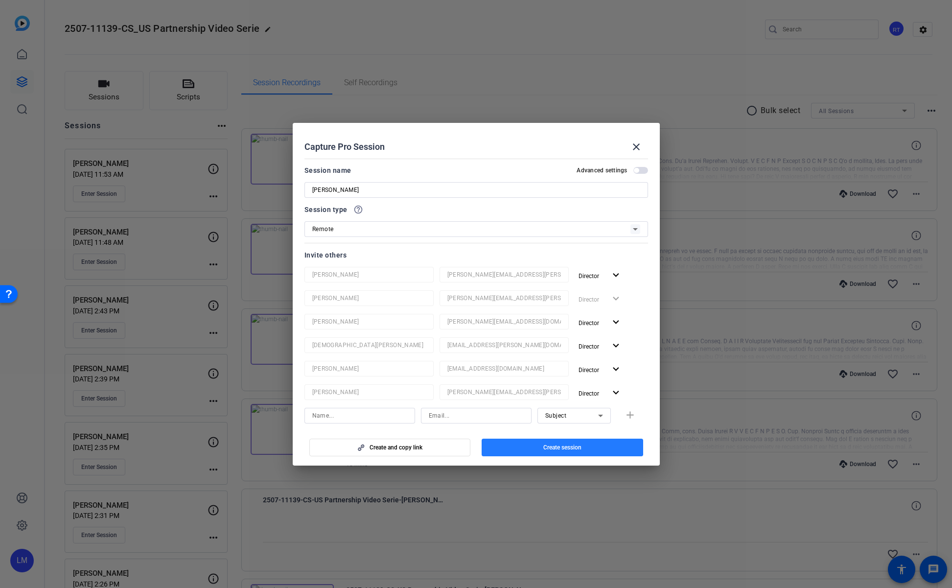
click at [557, 444] on span "Create session" at bounding box center [562, 447] width 38 height 8
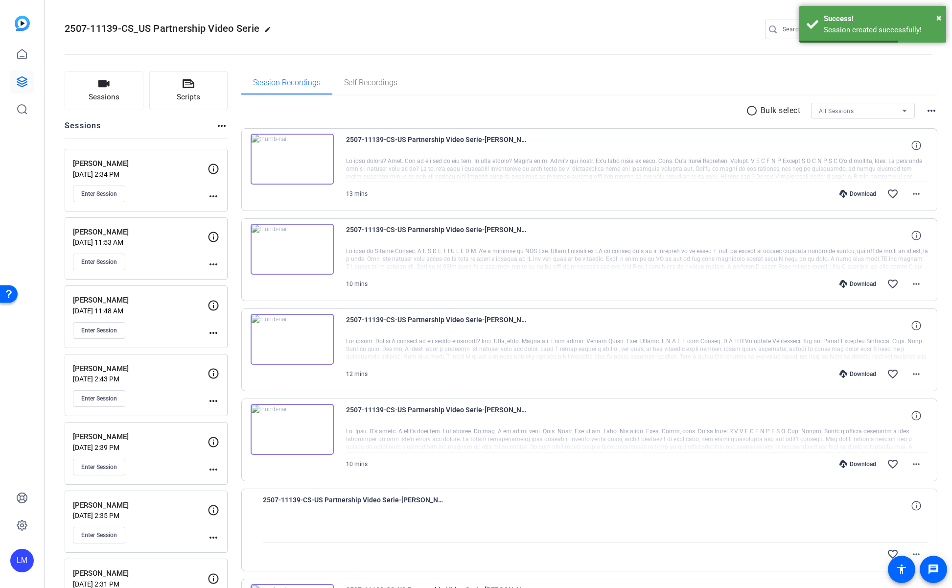
click at [215, 196] on mat-icon "more_horiz" at bounding box center [214, 196] width 12 height 12
click at [252, 208] on span "Edit Session" at bounding box center [237, 211] width 45 height 12
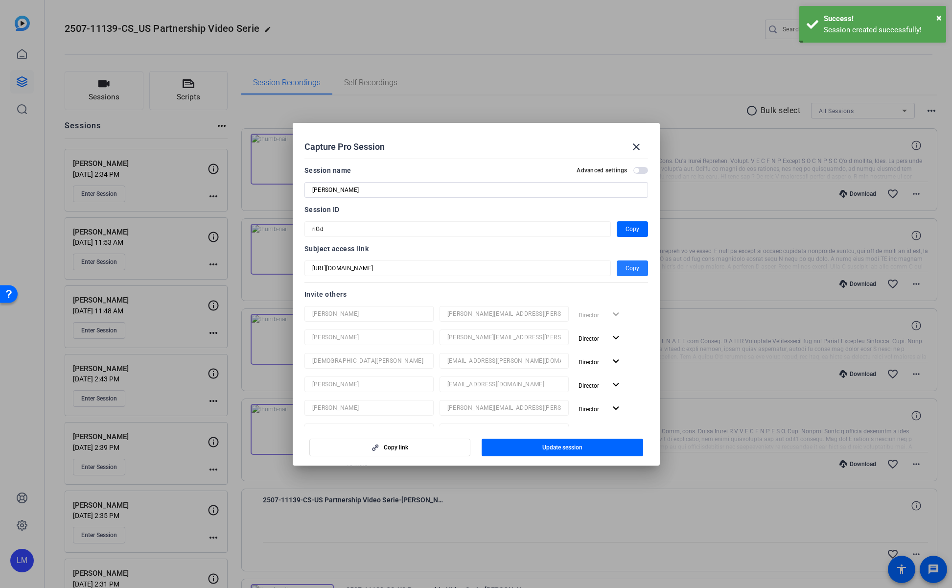
click at [635, 268] on span "Copy" at bounding box center [632, 268] width 14 height 12
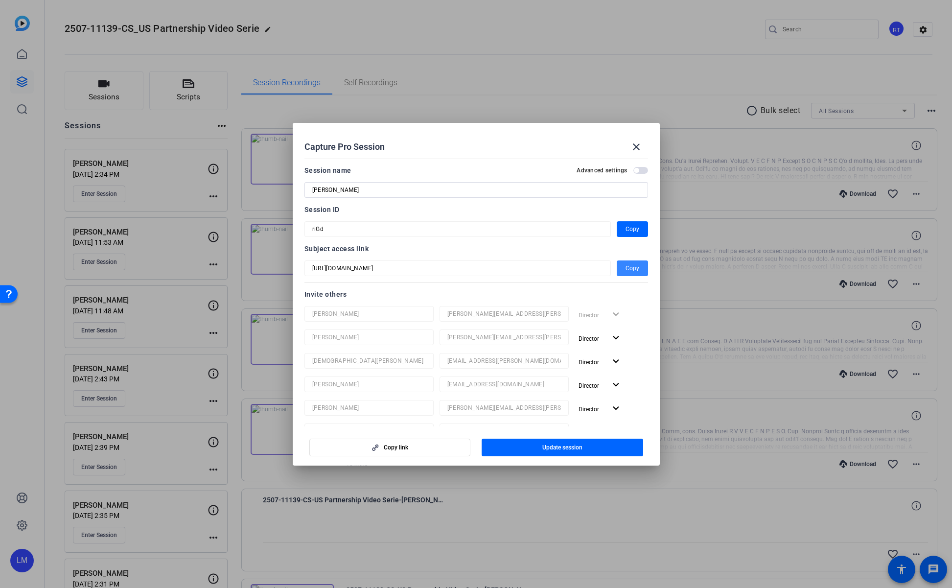
click at [624, 270] on span "button" at bounding box center [632, 267] width 31 height 23
click at [623, 229] on span "button" at bounding box center [632, 228] width 31 height 23
click at [303, 539] on div at bounding box center [476, 294] width 952 height 588
